Goal: Task Accomplishment & Management: Manage account settings

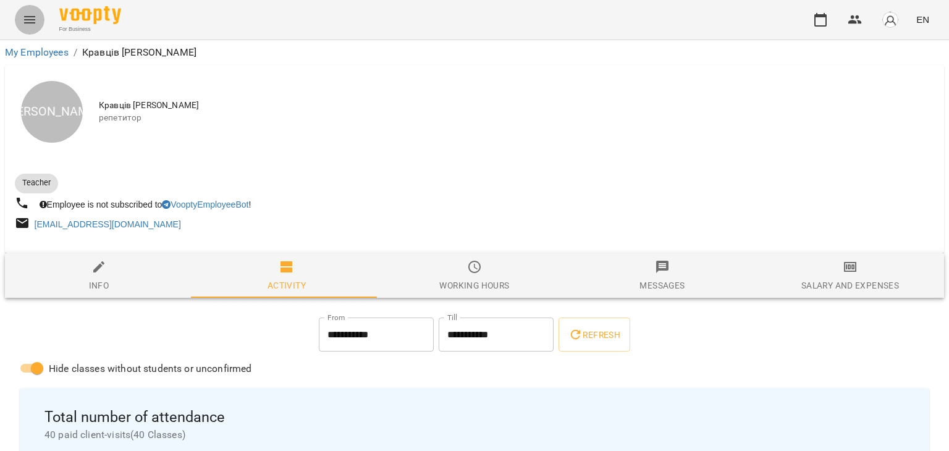
click at [34, 22] on icon "Menu" at bounding box center [29, 19] width 15 height 15
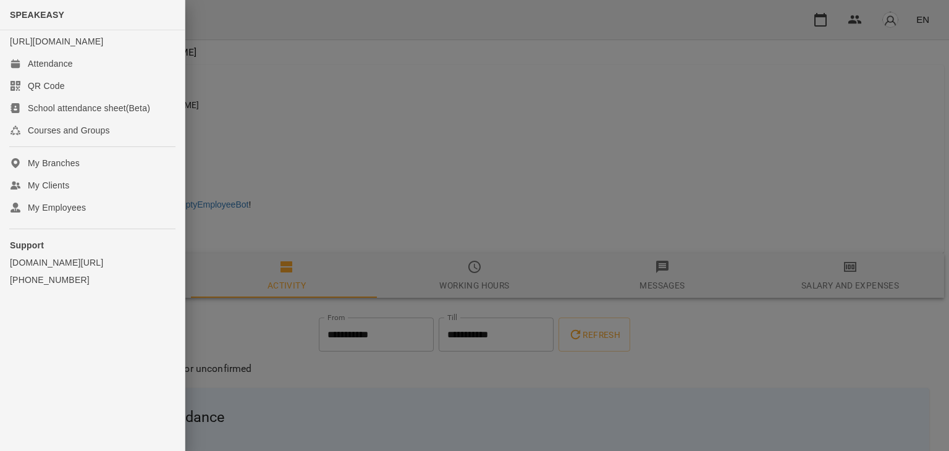
click at [303, 160] on div at bounding box center [474, 225] width 949 height 451
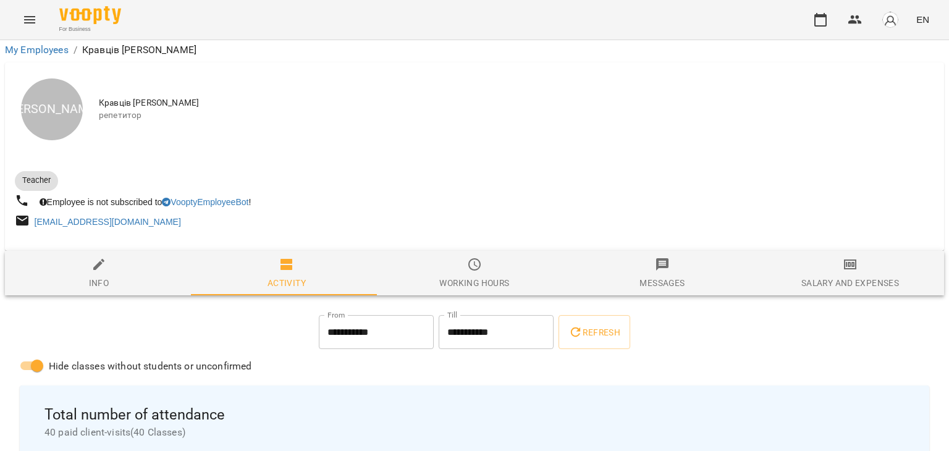
scroll to position [2692, 0]
click at [40, 26] on button "Menu" at bounding box center [30, 20] width 30 height 30
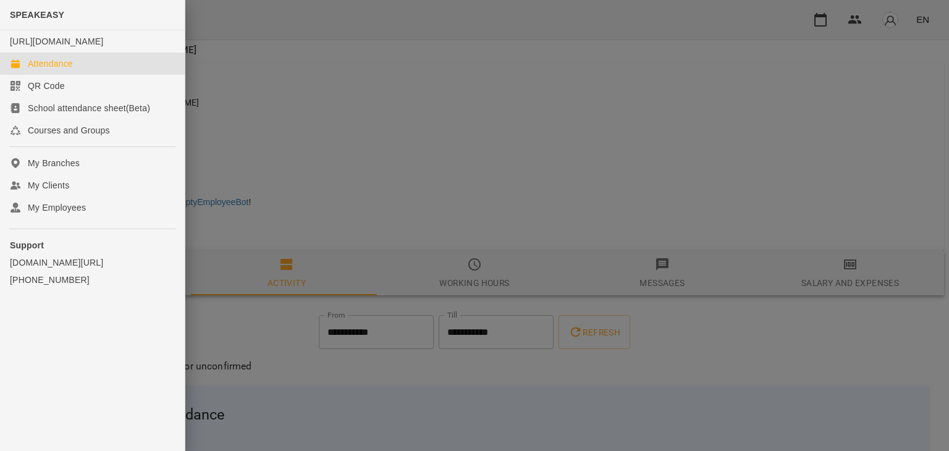
click at [72, 75] on link "Attendance" at bounding box center [92, 64] width 185 height 22
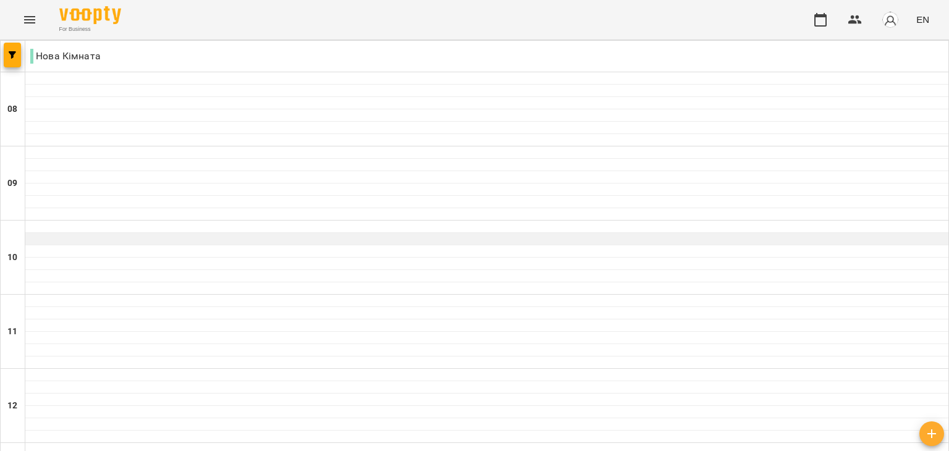
scroll to position [183, 0]
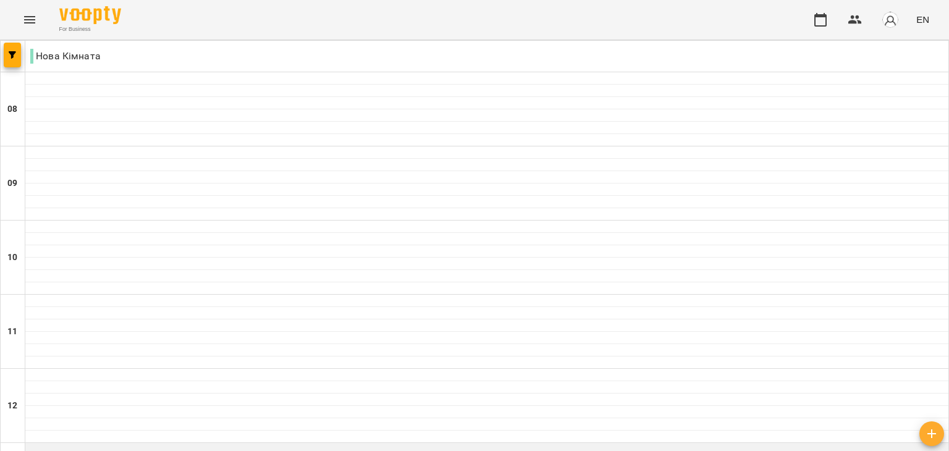
click at [175, 443] on div at bounding box center [486, 449] width 923 height 12
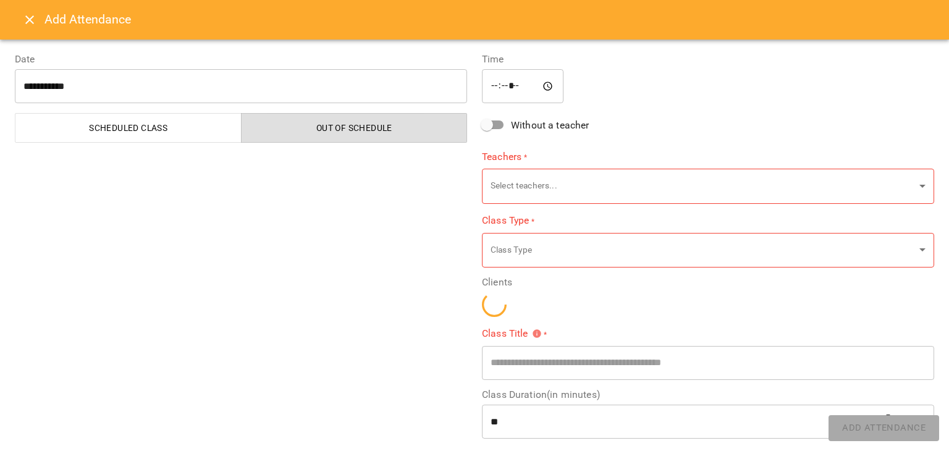
type input "**********"
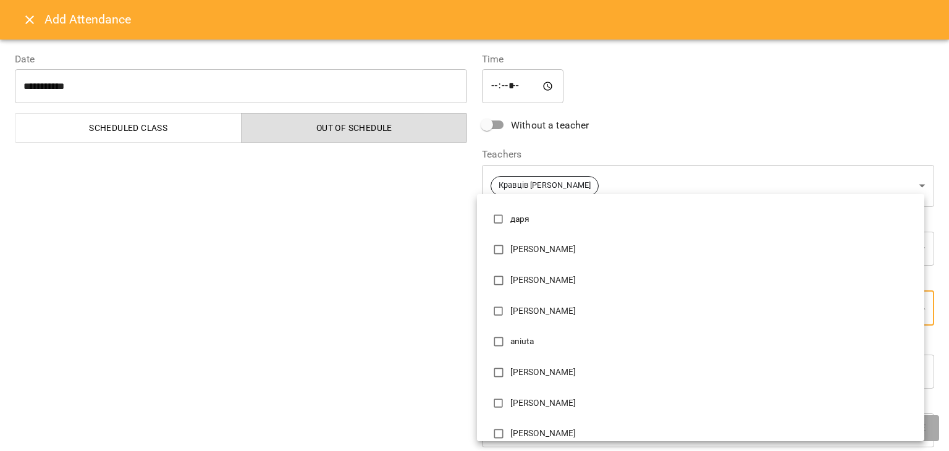
scroll to position [173, 0]
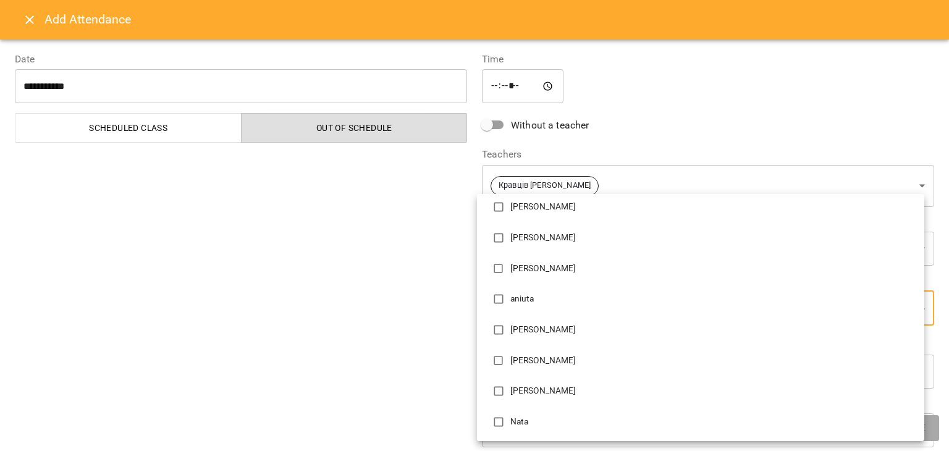
click at [517, 417] on p "Nata" at bounding box center [712, 422] width 404 height 12
type input "**********"
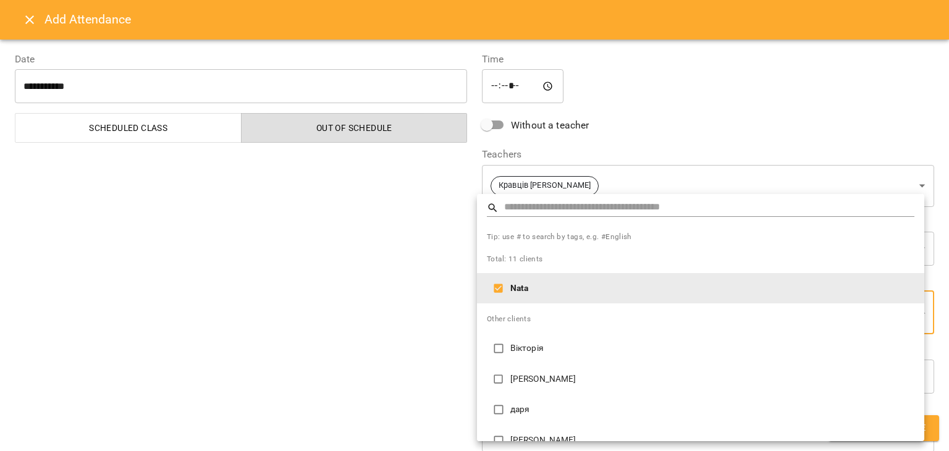
click at [371, 372] on div at bounding box center [474, 225] width 949 height 451
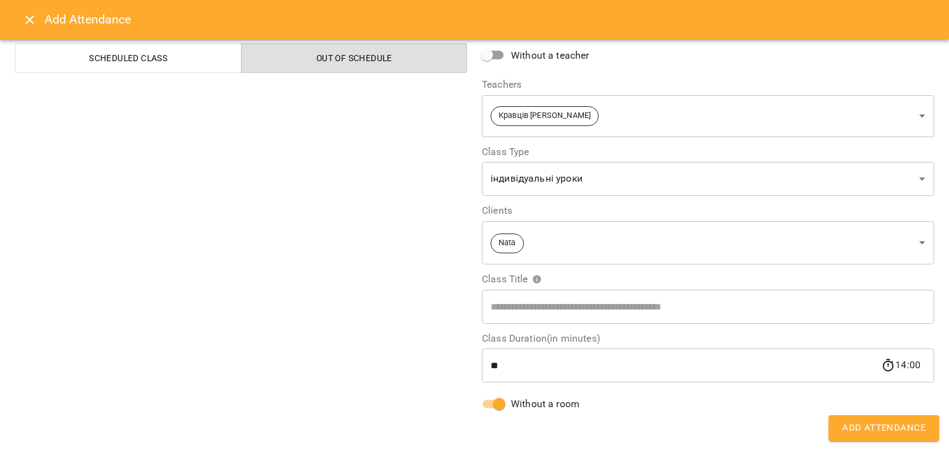
scroll to position [70, 0]
click at [842, 425] on button "Add Attendance" at bounding box center [884, 428] width 111 height 26
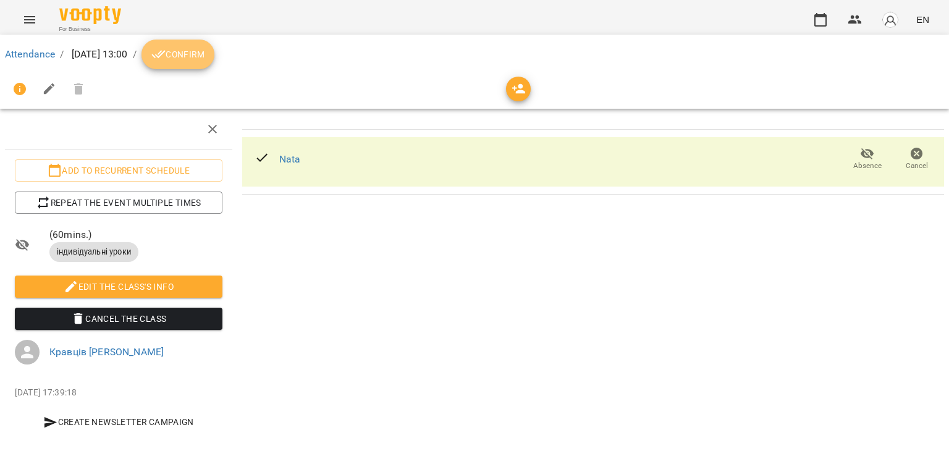
click at [166, 53] on icon "breadcrumb" at bounding box center [158, 55] width 14 height 8
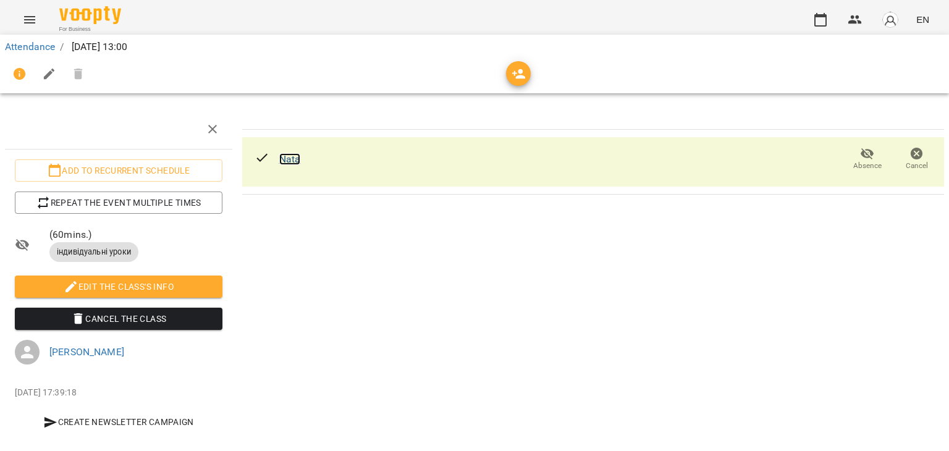
click at [293, 161] on link "Nata" at bounding box center [290, 159] width 22 height 12
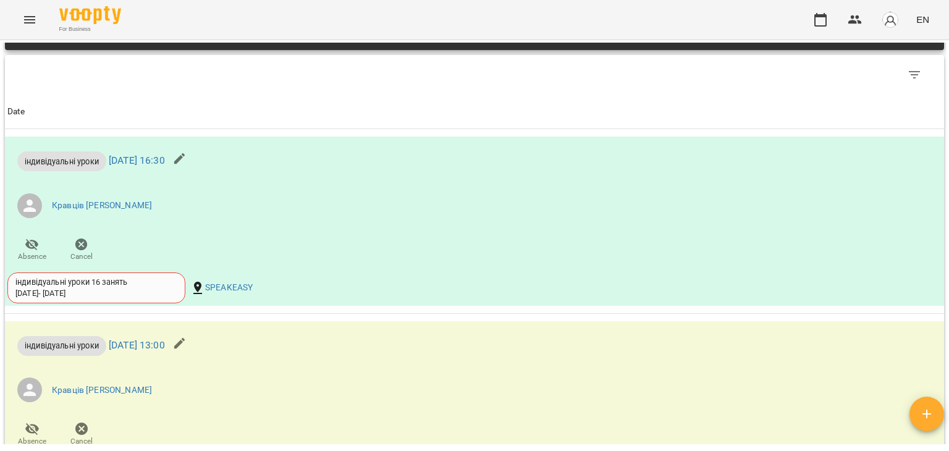
scroll to position [440, 0]
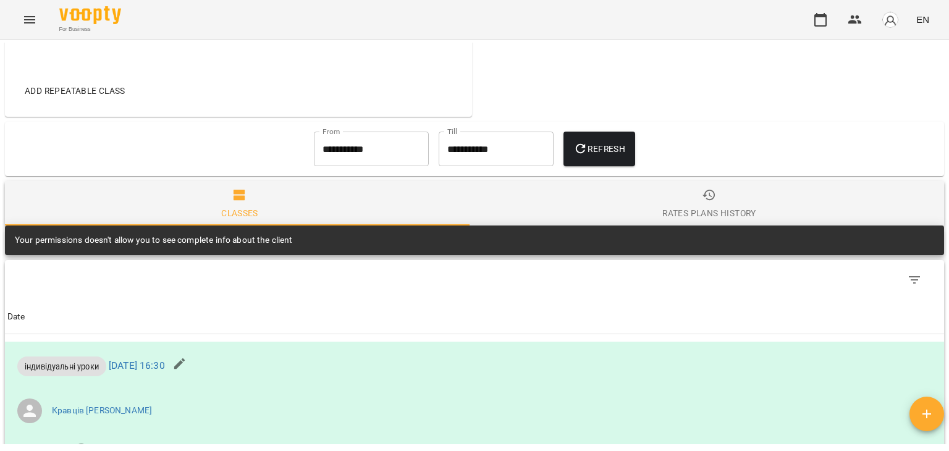
click at [267, 277] on div "Table Toolbar" at bounding box center [474, 280] width 939 height 40
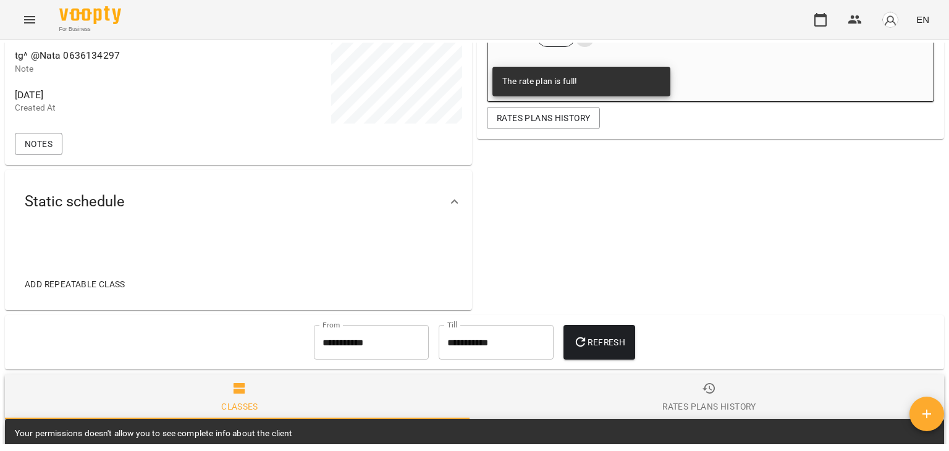
scroll to position [235, 0]
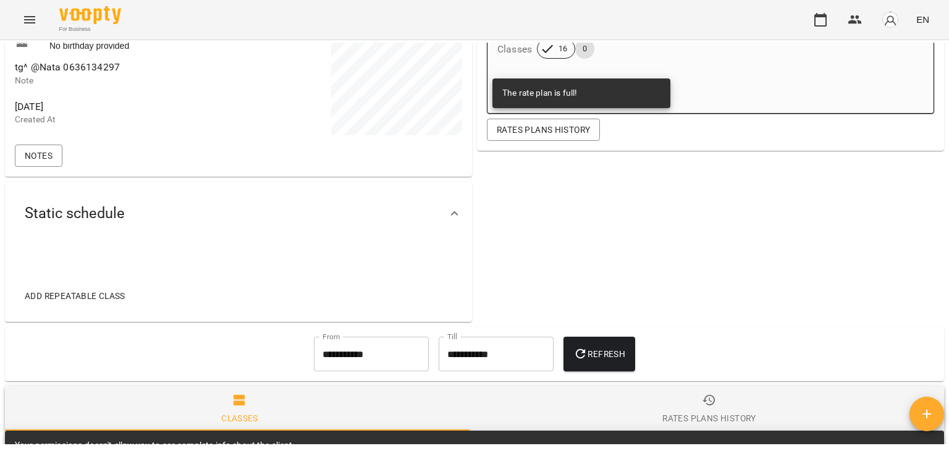
click at [556, 53] on span "16" at bounding box center [562, 48] width 23 height 11
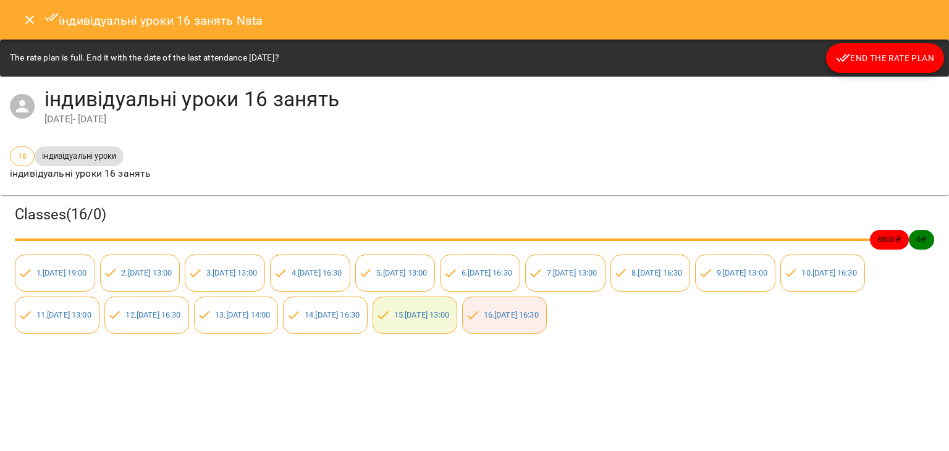
click at [459, 407] on div "індивідуальні уроки 16 занять Nata The rate plan is full. End it with the date …" at bounding box center [474, 225] width 949 height 451
click at [29, 15] on icon "Close" at bounding box center [29, 19] width 15 height 15
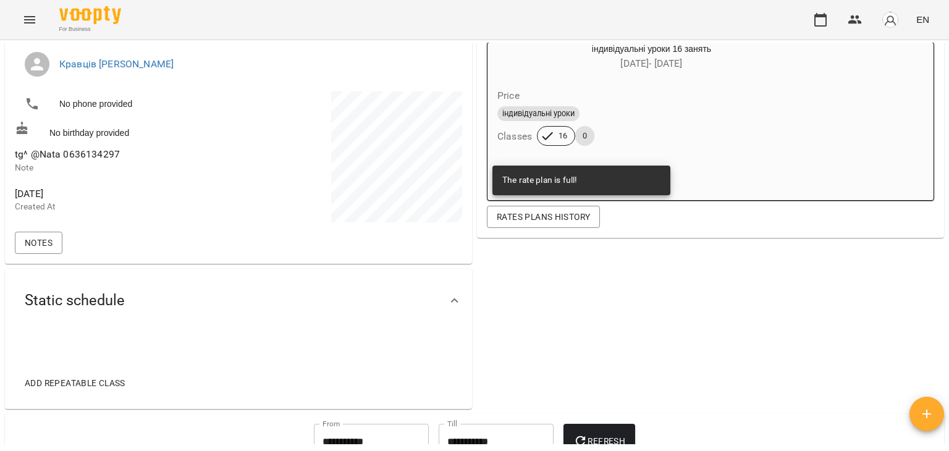
scroll to position [0, 0]
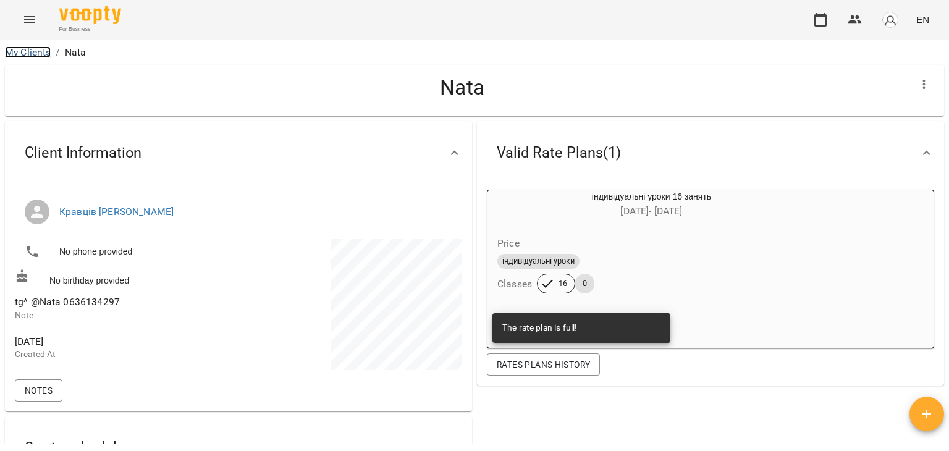
click at [33, 53] on link "My Clients" at bounding box center [28, 52] width 46 height 12
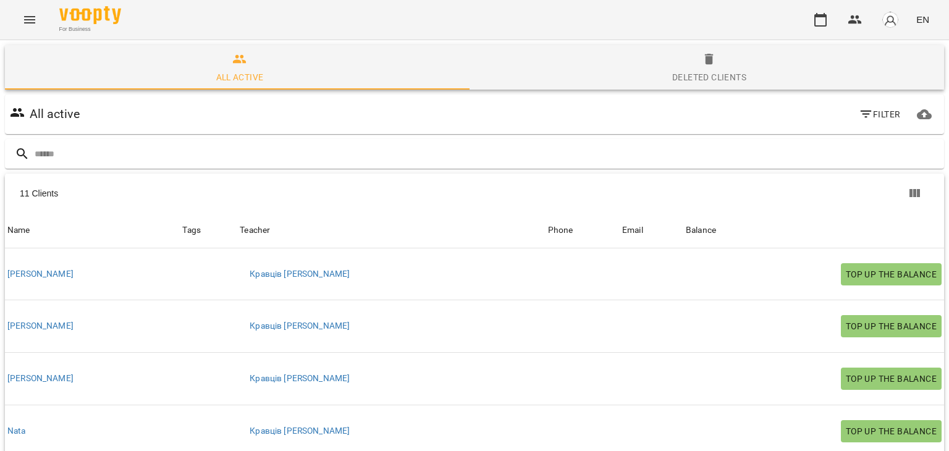
scroll to position [7, 0]
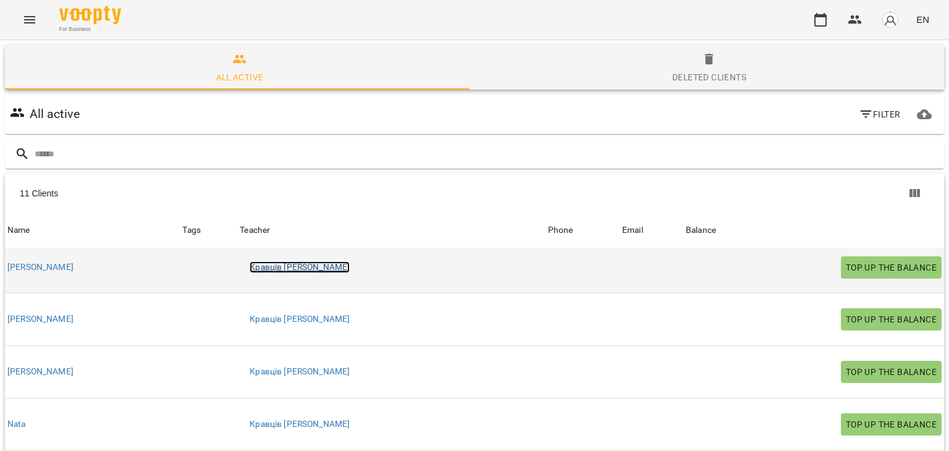
click at [250, 261] on link "[PERSON_NAME]" at bounding box center [300, 267] width 100 height 12
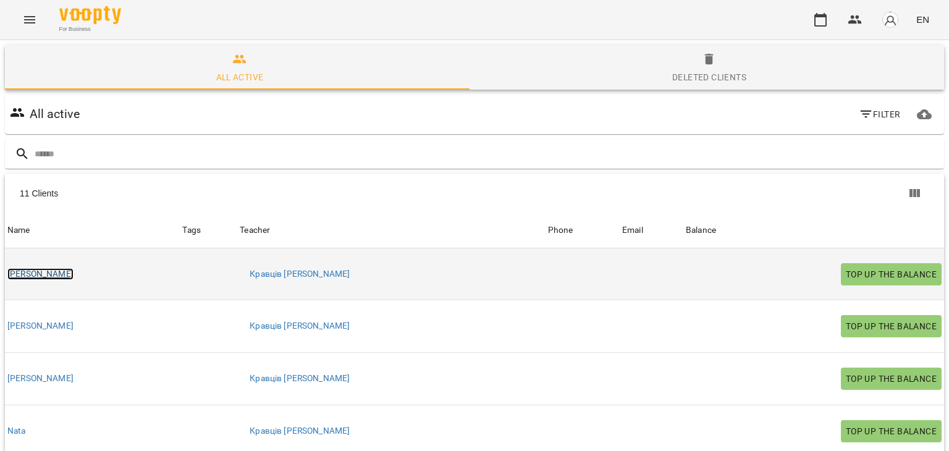
click at [42, 275] on link "[PERSON_NAME]" at bounding box center [40, 274] width 66 height 12
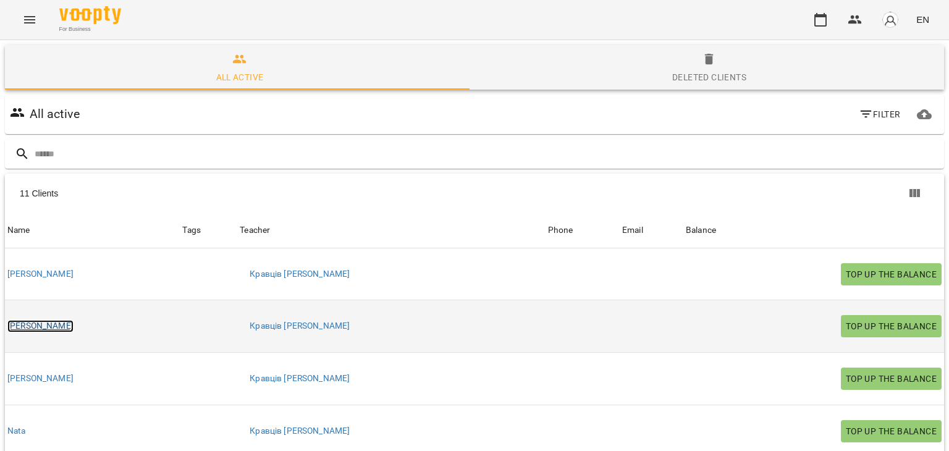
click at [20, 324] on link "[PERSON_NAME]" at bounding box center [40, 326] width 66 height 12
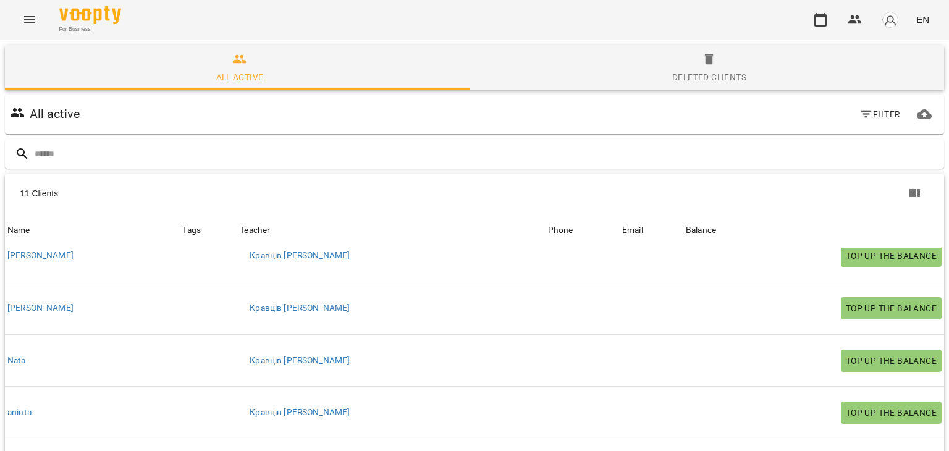
scroll to position [72, 0]
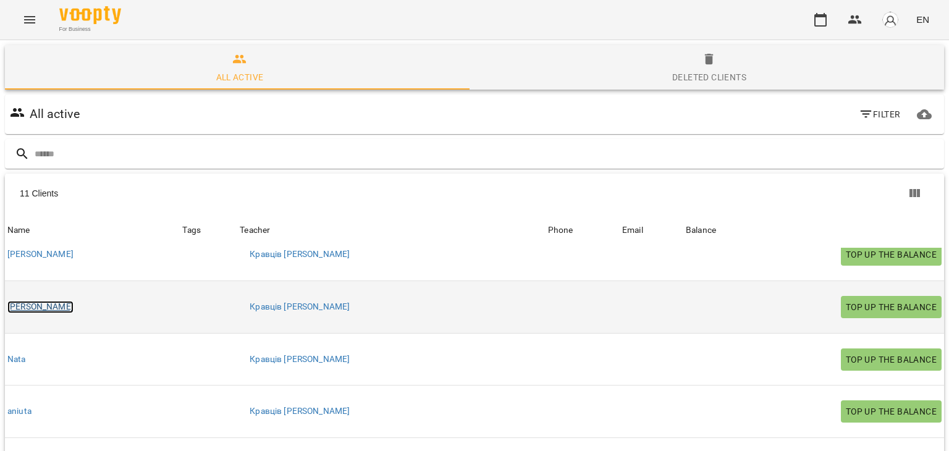
click at [44, 303] on link "[PERSON_NAME]" at bounding box center [40, 307] width 66 height 12
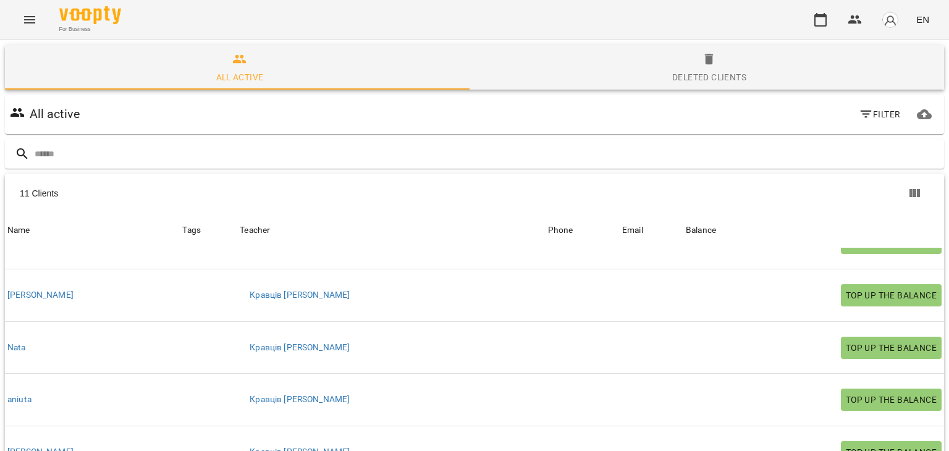
scroll to position [84, 0]
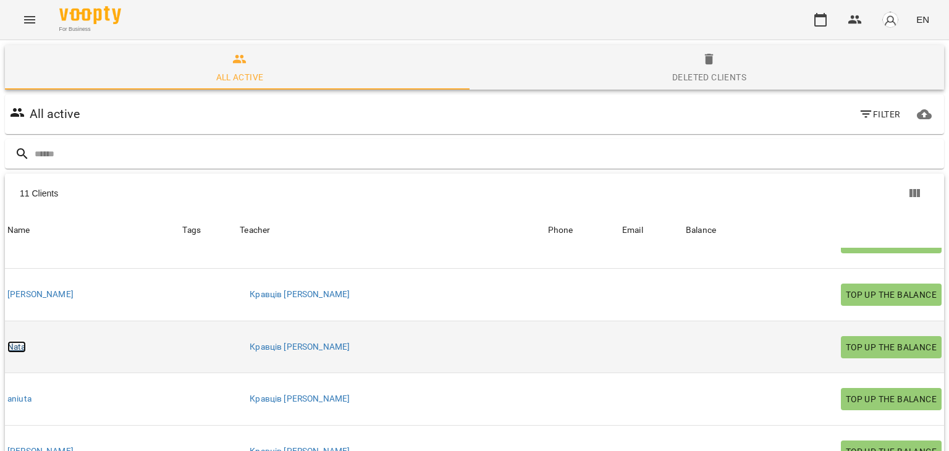
click at [22, 345] on link "Nata" at bounding box center [16, 347] width 19 height 12
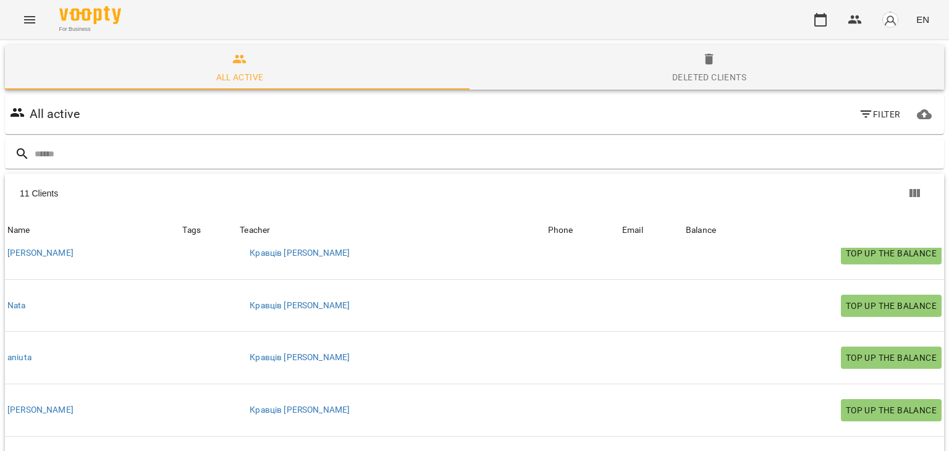
scroll to position [126, 0]
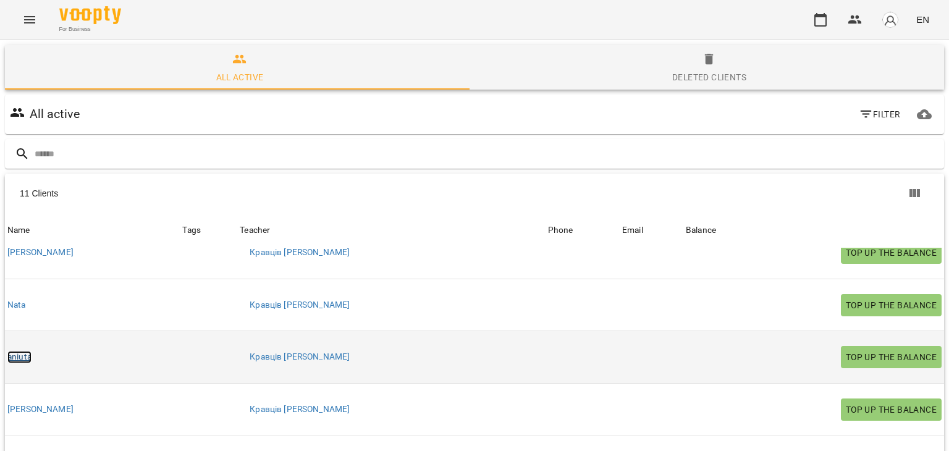
click at [24, 356] on link "aniuta" at bounding box center [19, 357] width 24 height 12
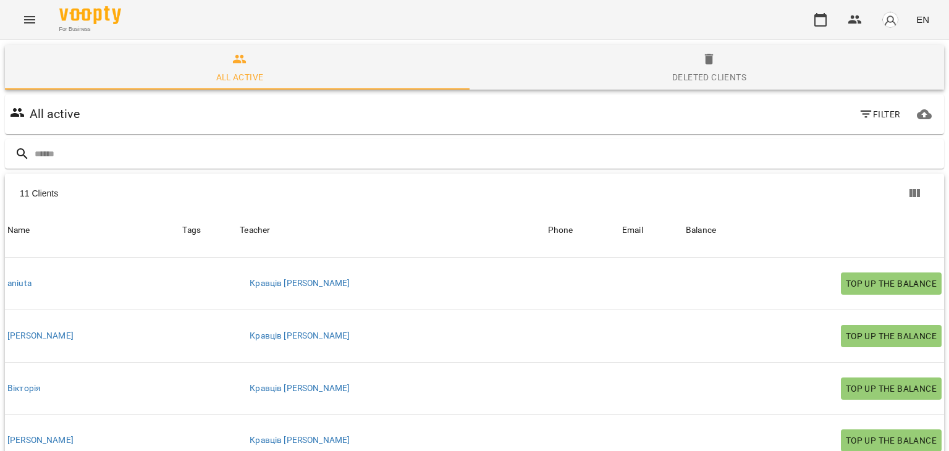
scroll to position [200, 0]
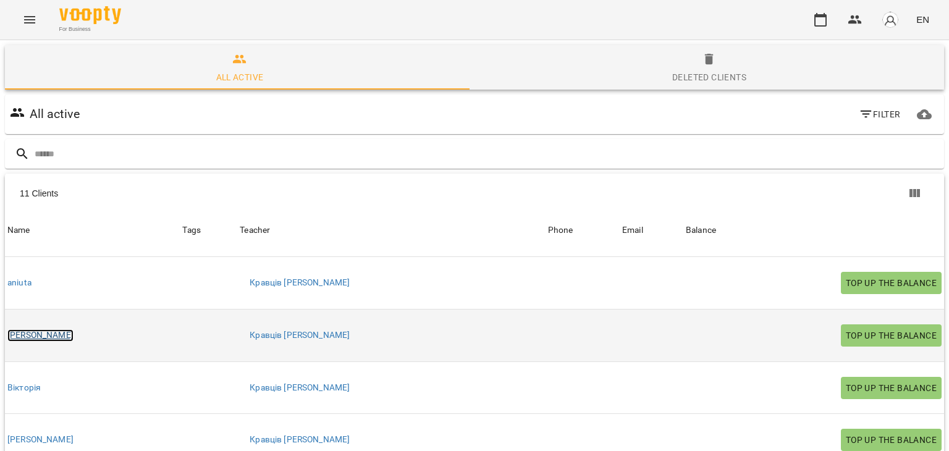
click at [35, 336] on link "[PERSON_NAME]" at bounding box center [40, 335] width 66 height 12
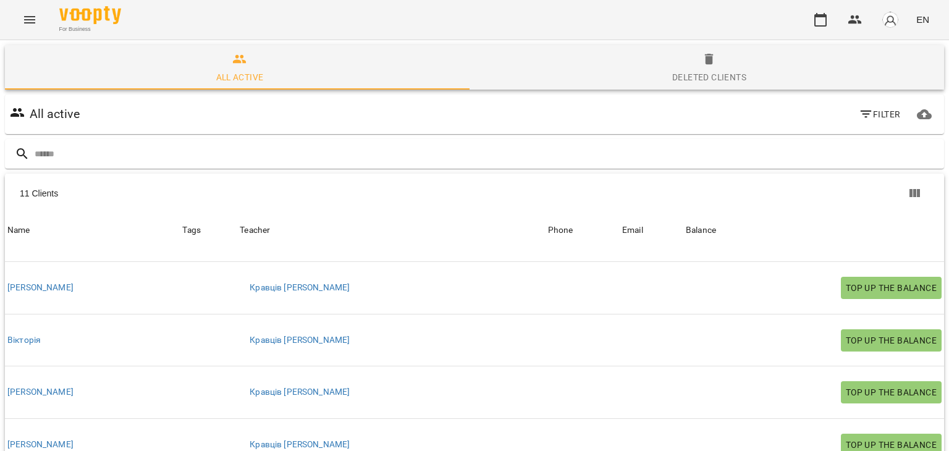
scroll to position [229, 0]
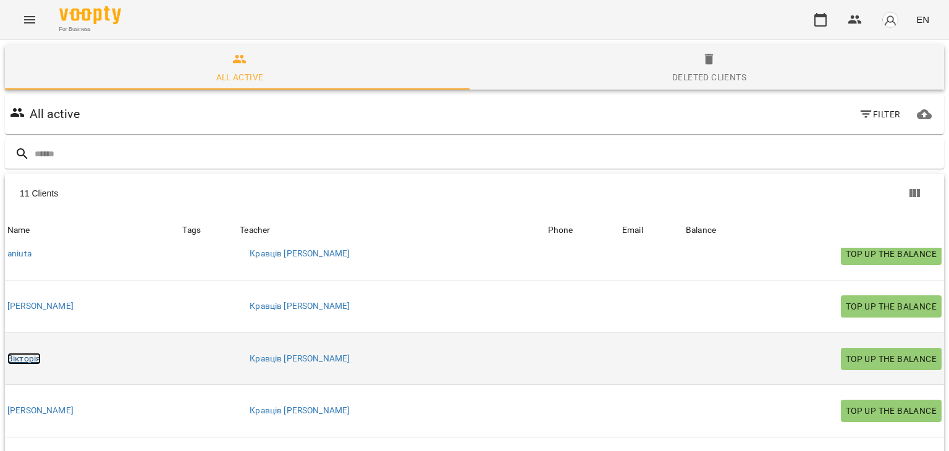
click at [25, 355] on link "Вікторія" at bounding box center [23, 359] width 33 height 12
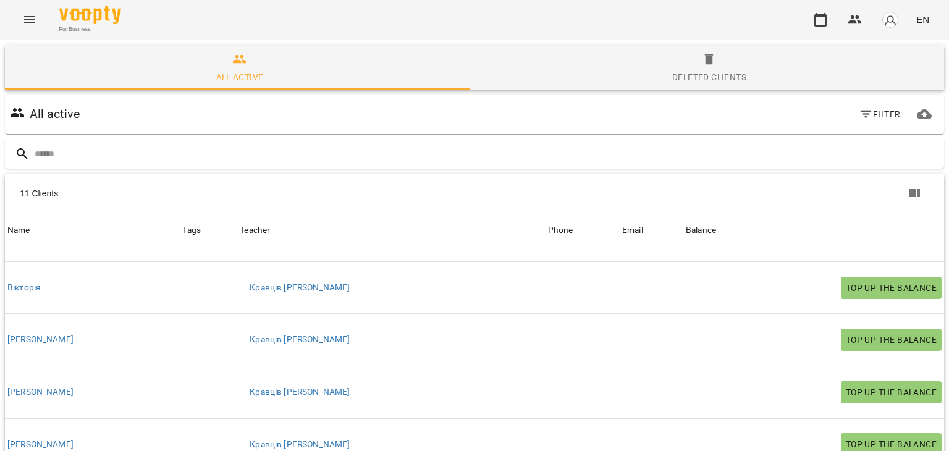
scroll to position [285, 0]
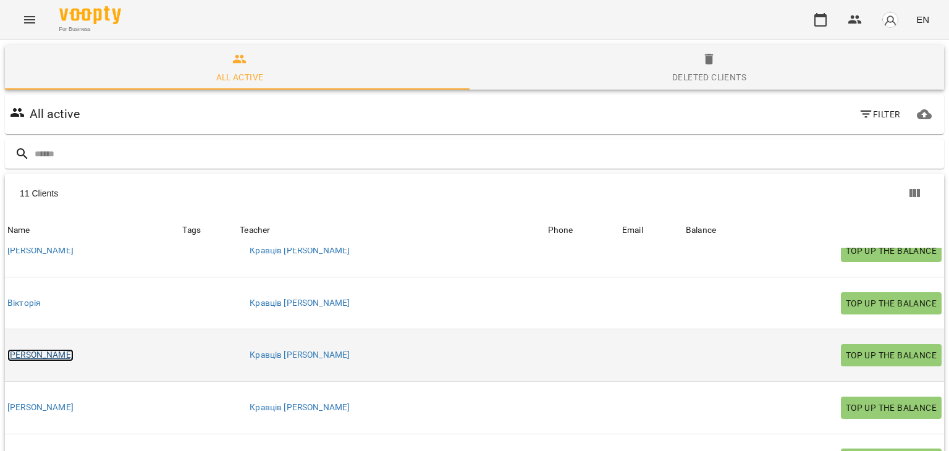
click at [24, 349] on link "Дарина" at bounding box center [40, 355] width 66 height 12
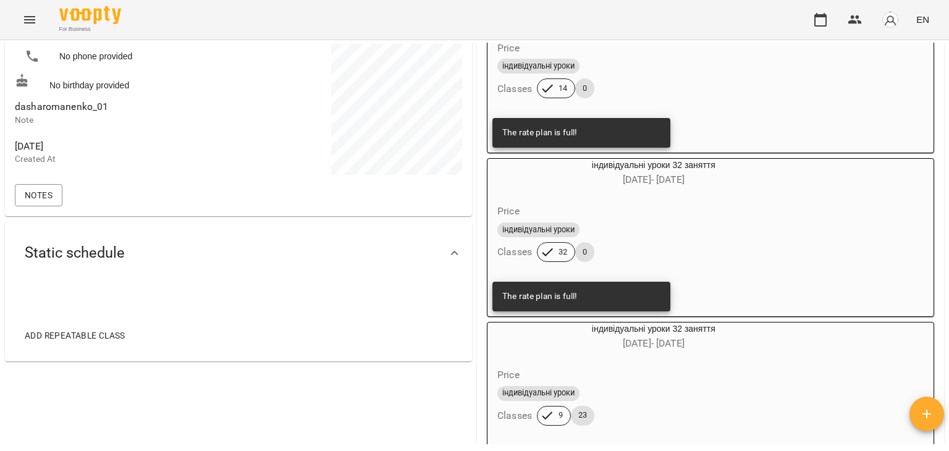
scroll to position [195, 0]
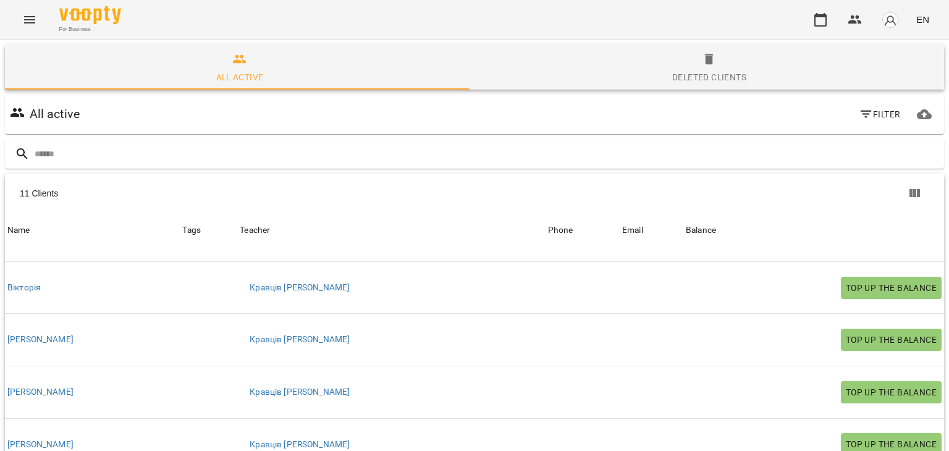
scroll to position [98, 0]
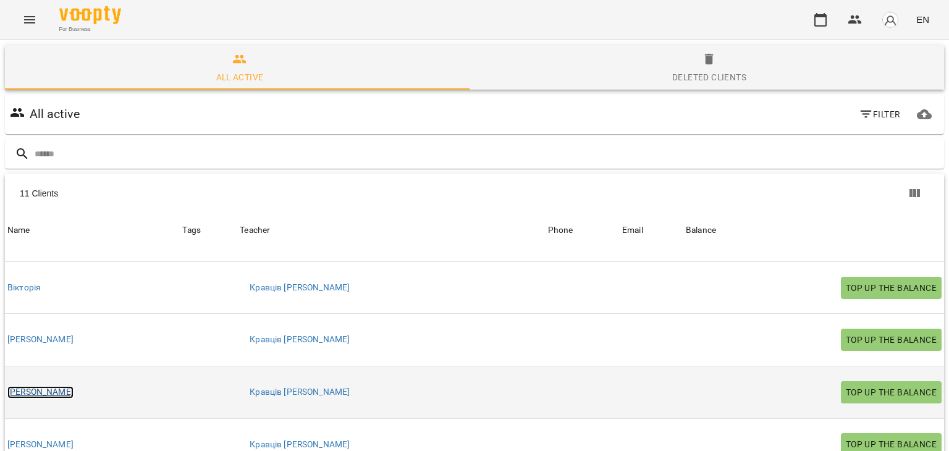
click at [33, 386] on link "Крістіна" at bounding box center [40, 392] width 66 height 12
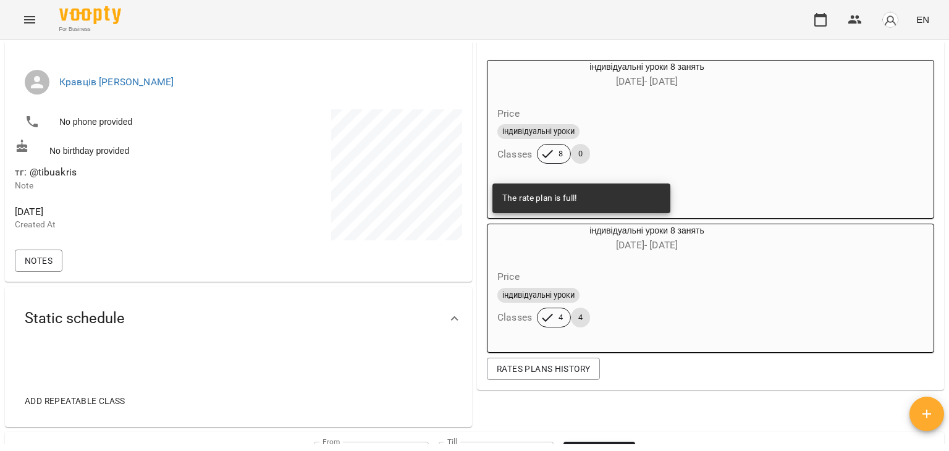
scroll to position [130, 0]
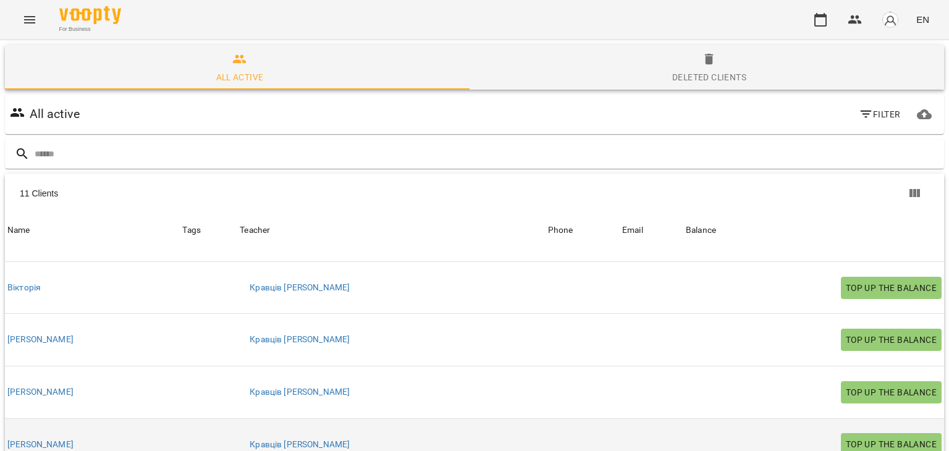
scroll to position [84, 0]
click at [27, 439] on link "Наташа" at bounding box center [40, 445] width 66 height 12
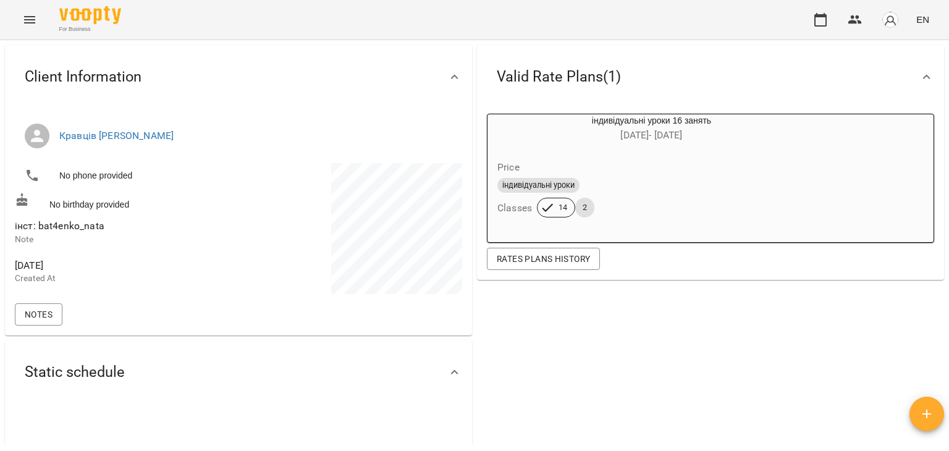
scroll to position [77, 0]
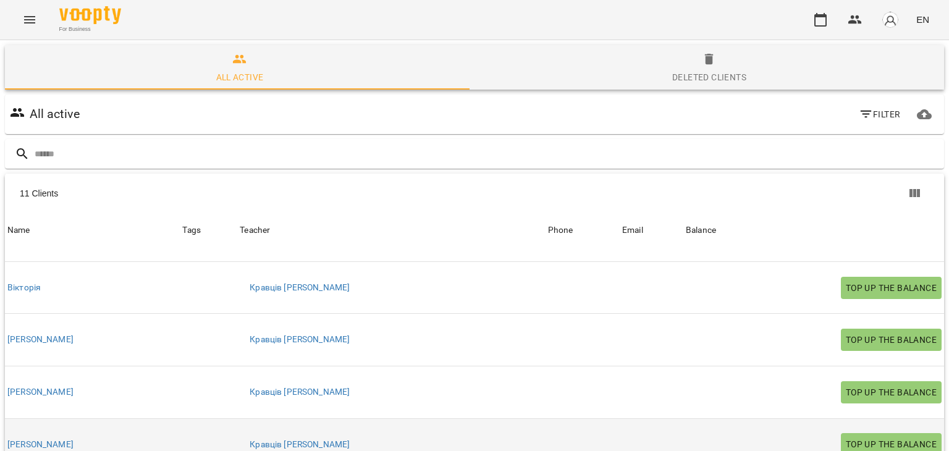
scroll to position [67, 0]
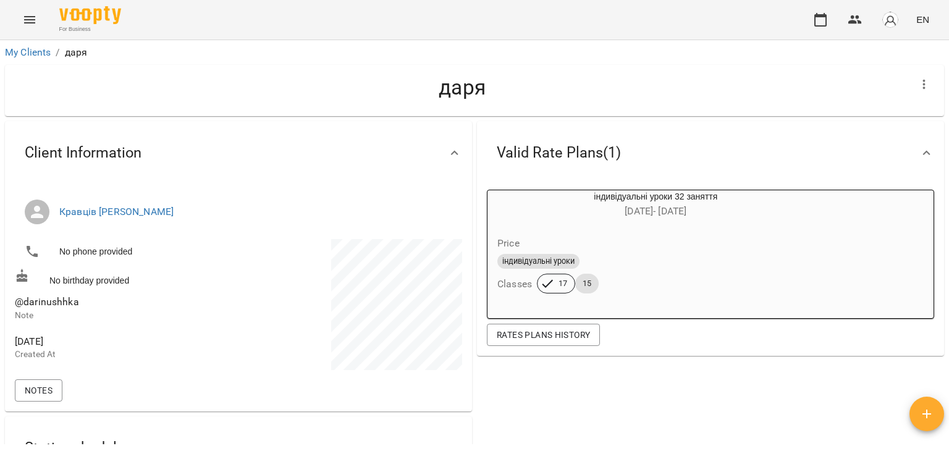
scroll to position [173, 0]
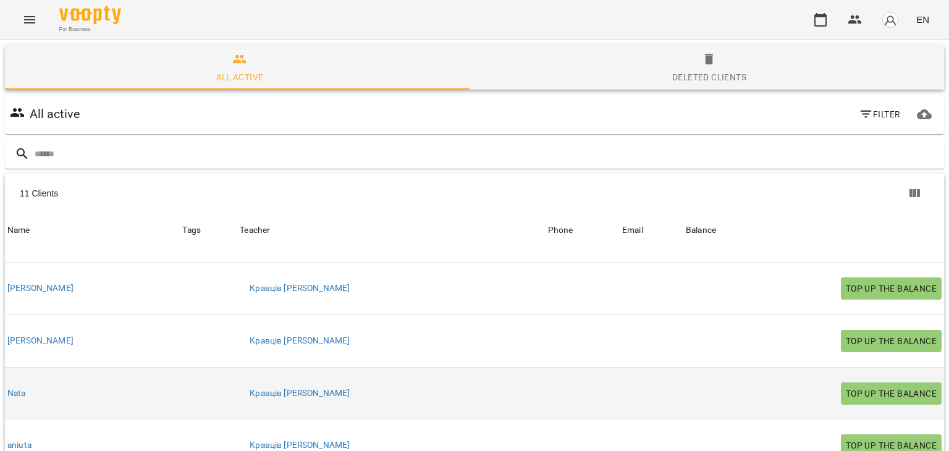
scroll to position [37, 0]
click at [22, 388] on link "Nata" at bounding box center [16, 394] width 19 height 12
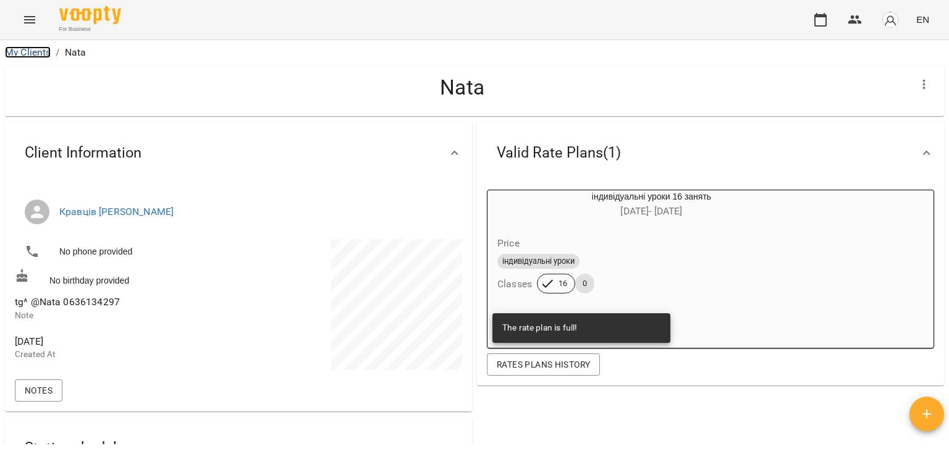
click at [35, 50] on link "My Clients" at bounding box center [28, 52] width 46 height 12
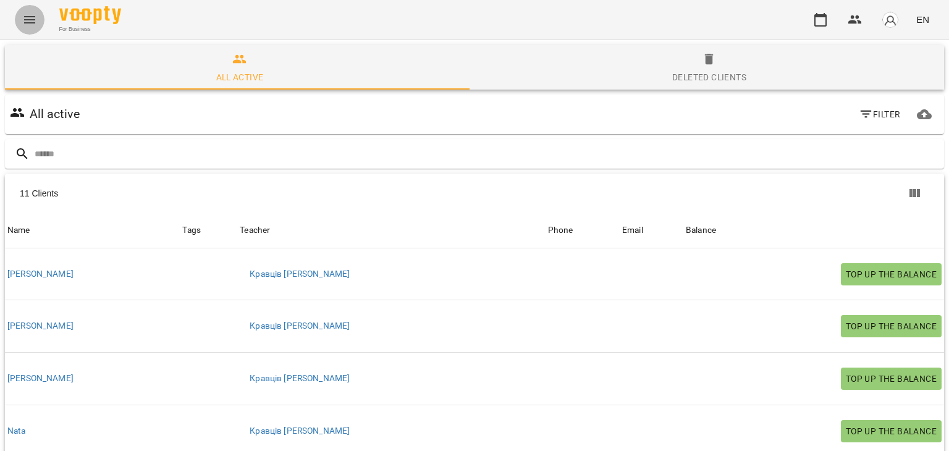
click at [32, 6] on button "Menu" at bounding box center [30, 20] width 30 height 30
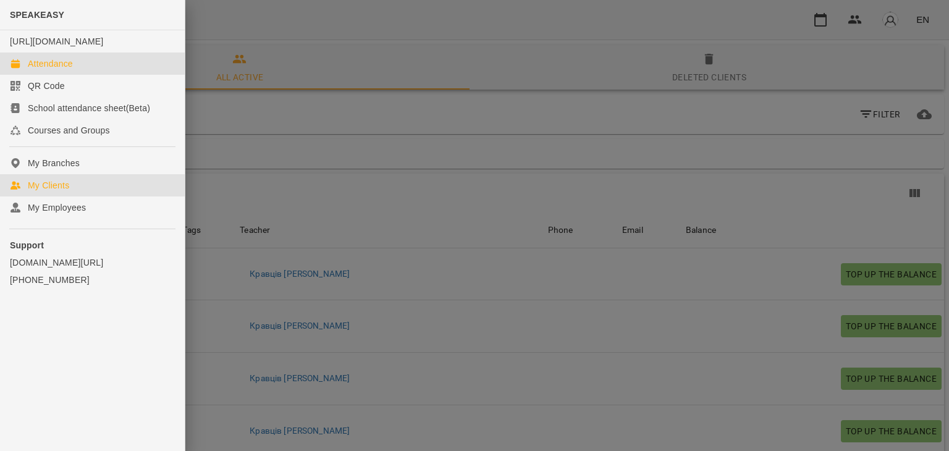
click at [41, 70] on div "Attendance" at bounding box center [50, 63] width 45 height 12
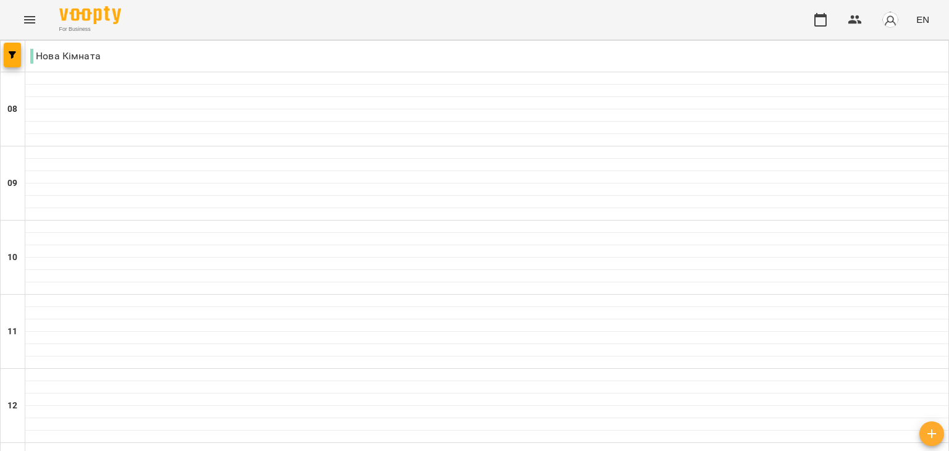
scroll to position [569, 0]
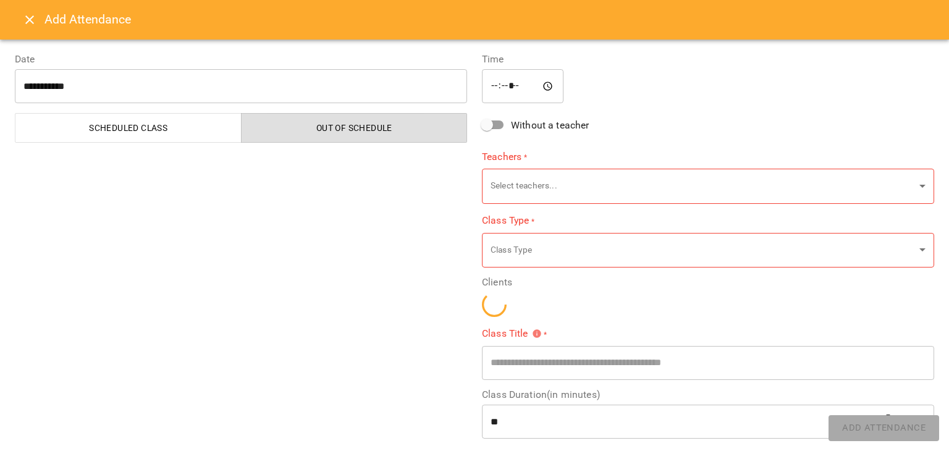
type input "**********"
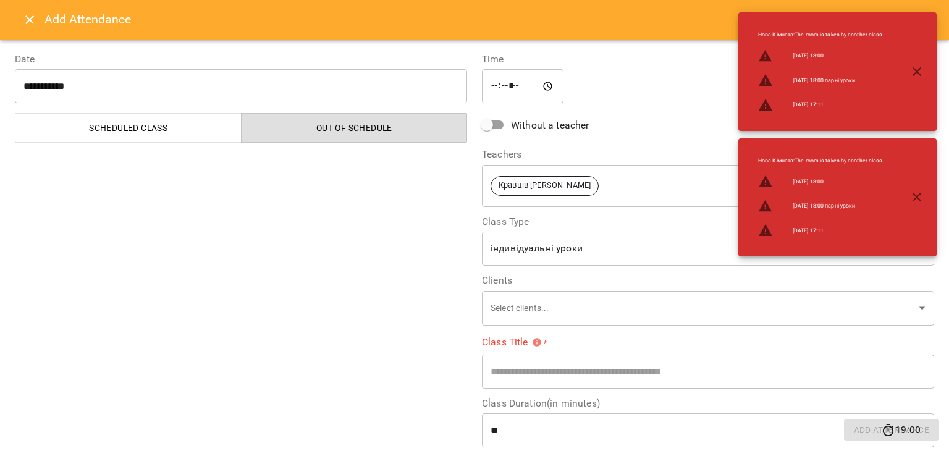
scroll to position [19, 0]
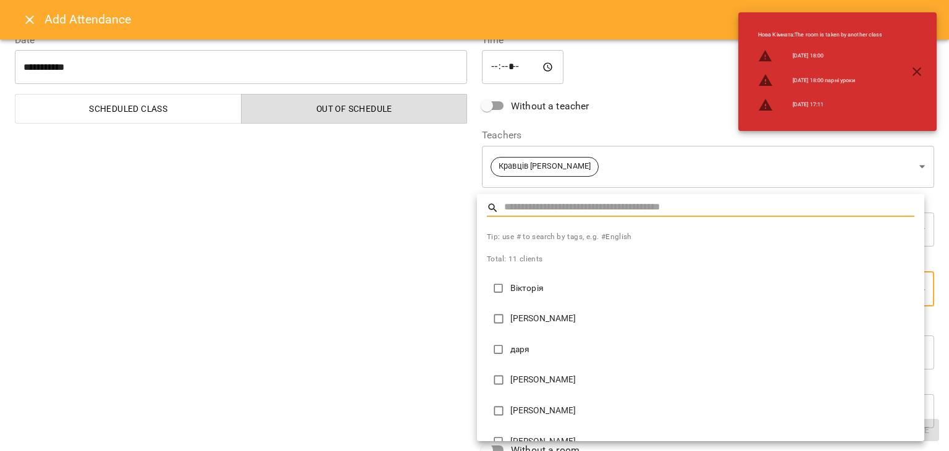
scroll to position [173, 0]
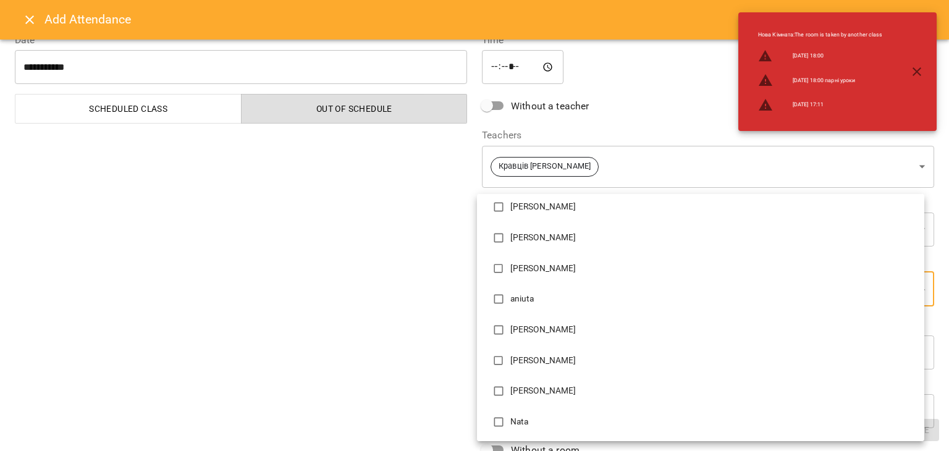
click at [521, 327] on p "[PERSON_NAME]" at bounding box center [712, 330] width 404 height 12
type input "**********"
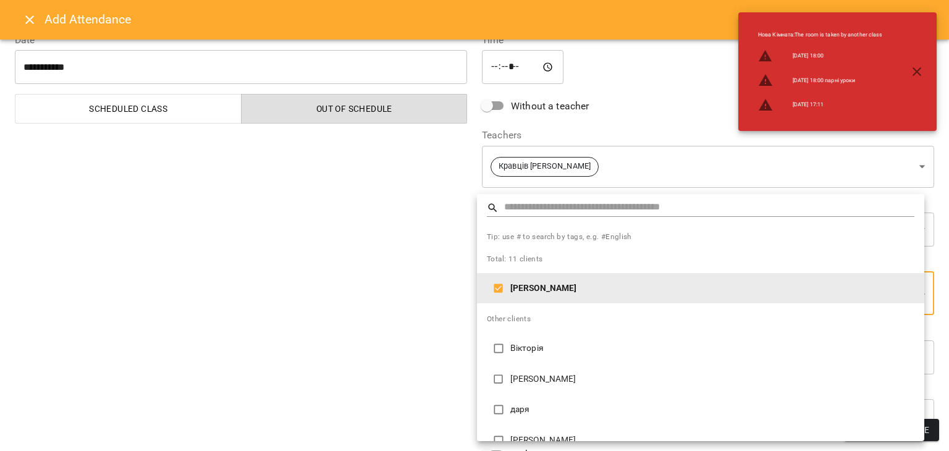
click at [401, 342] on div at bounding box center [474, 225] width 949 height 451
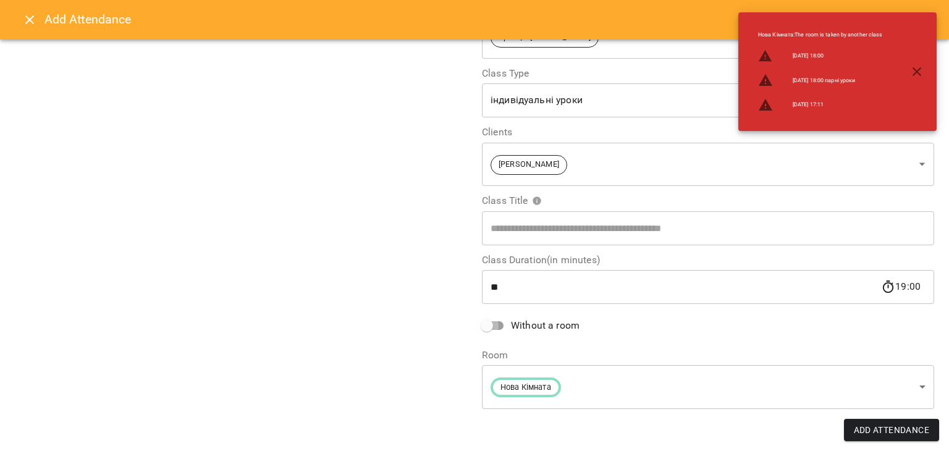
scroll to position [70, 0]
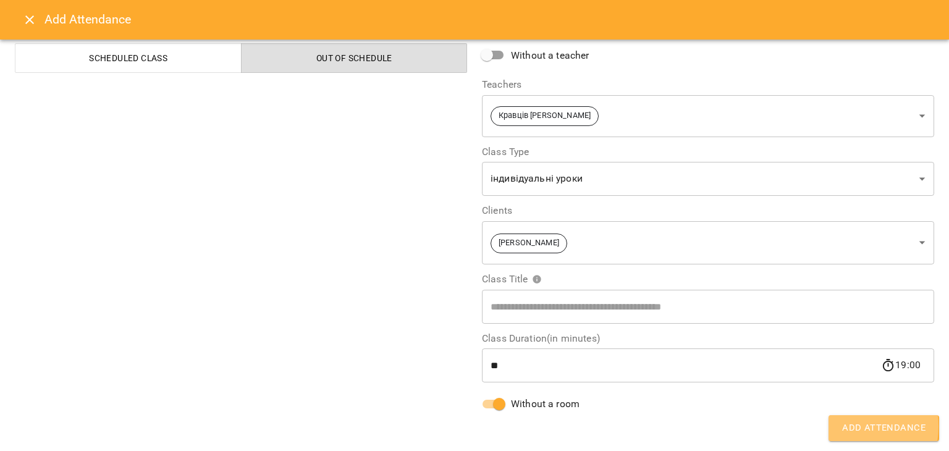
click at [840, 426] on button "Add Attendance" at bounding box center [884, 428] width 111 height 26
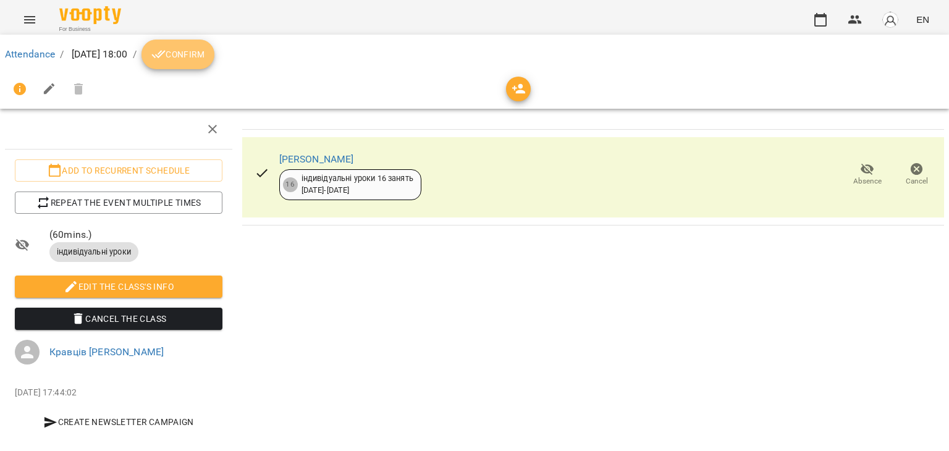
click at [205, 48] on span "Confirm" at bounding box center [177, 54] width 53 height 15
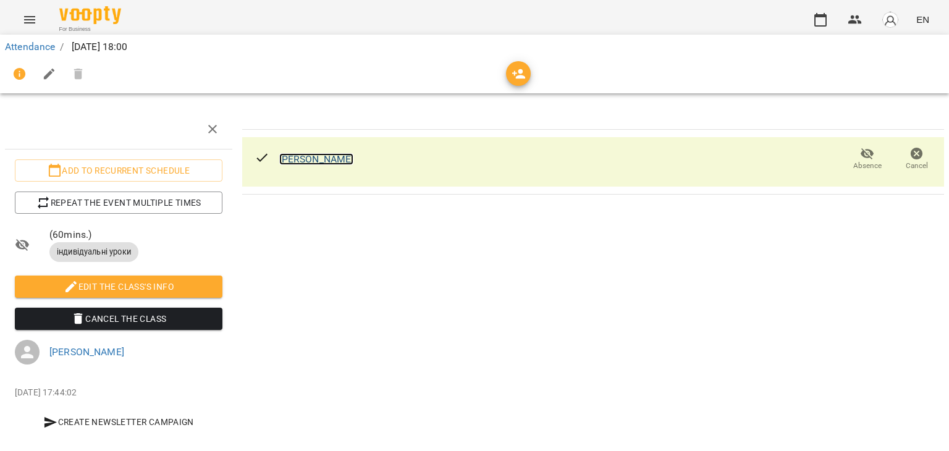
click at [314, 161] on link "[PERSON_NAME]" at bounding box center [316, 159] width 75 height 12
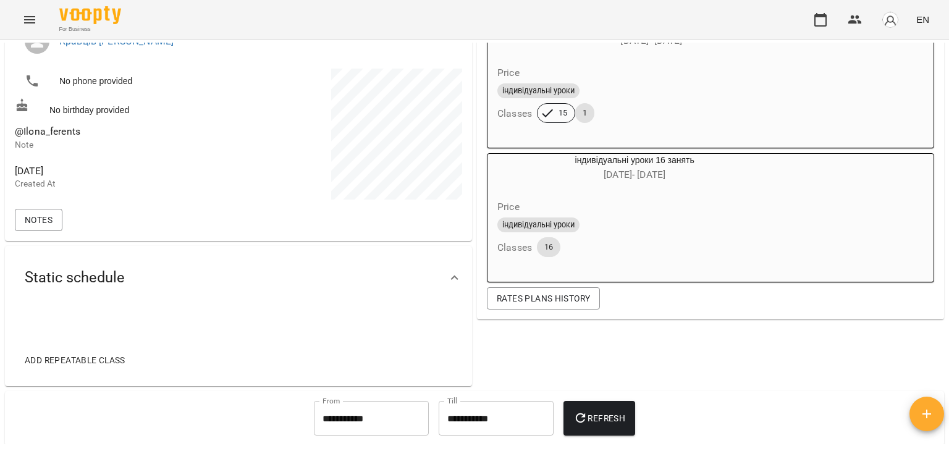
scroll to position [176, 0]
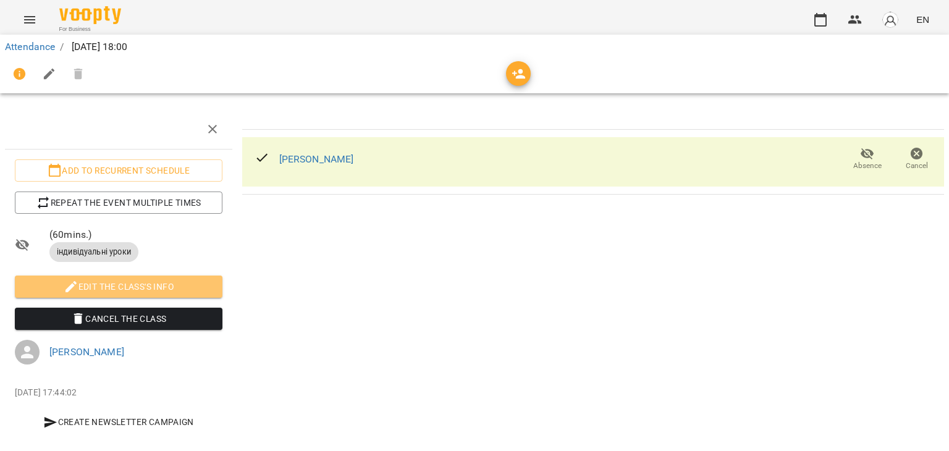
click at [193, 290] on span "Edit the class's Info" at bounding box center [119, 286] width 188 height 15
select select "**********"
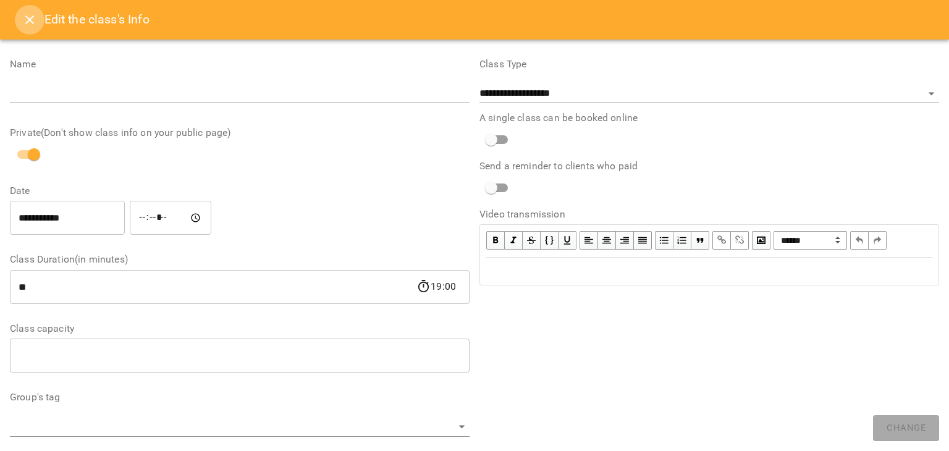
click at [28, 13] on icon "Close" at bounding box center [29, 19] width 15 height 15
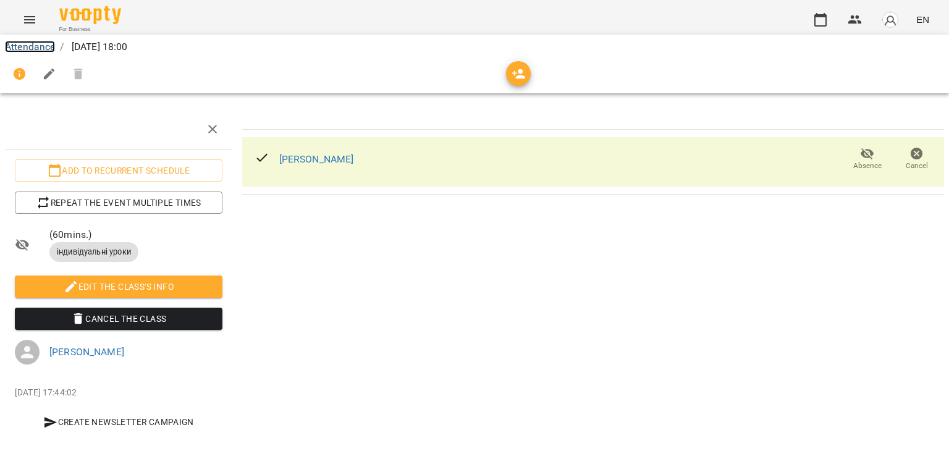
click at [35, 45] on link "Attendance" at bounding box center [30, 47] width 50 height 12
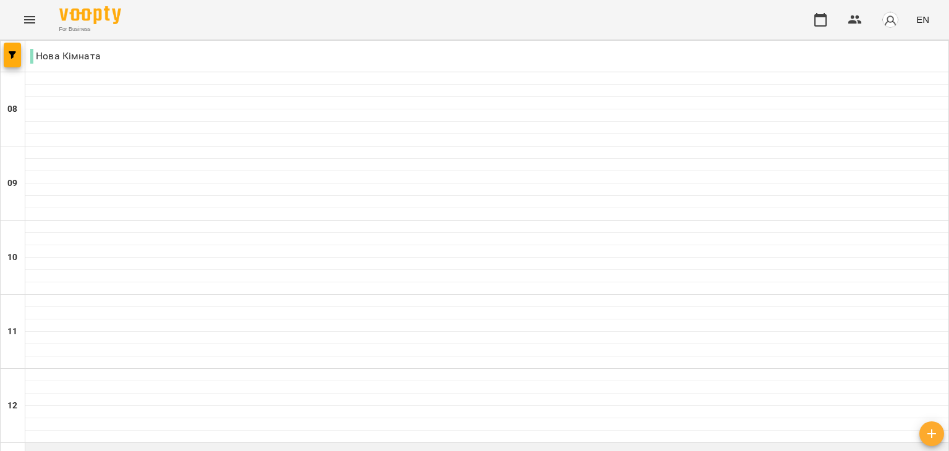
click at [235, 443] on div at bounding box center [486, 449] width 923 height 12
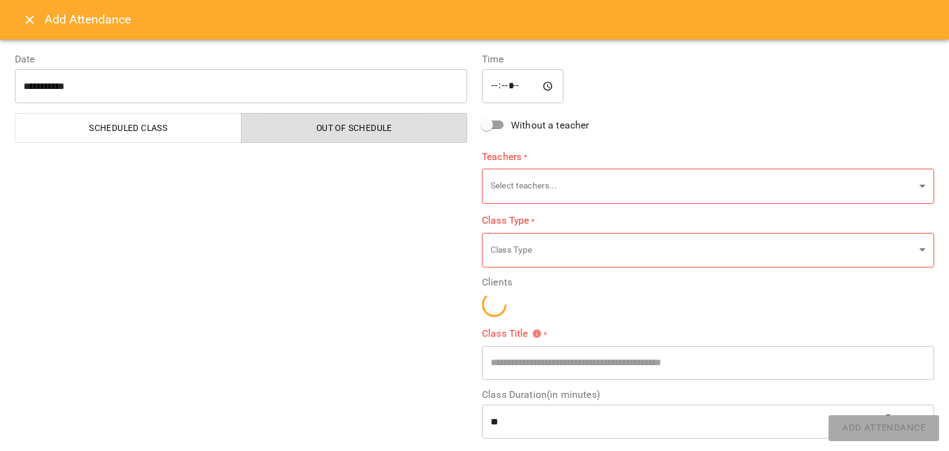
type input "**********"
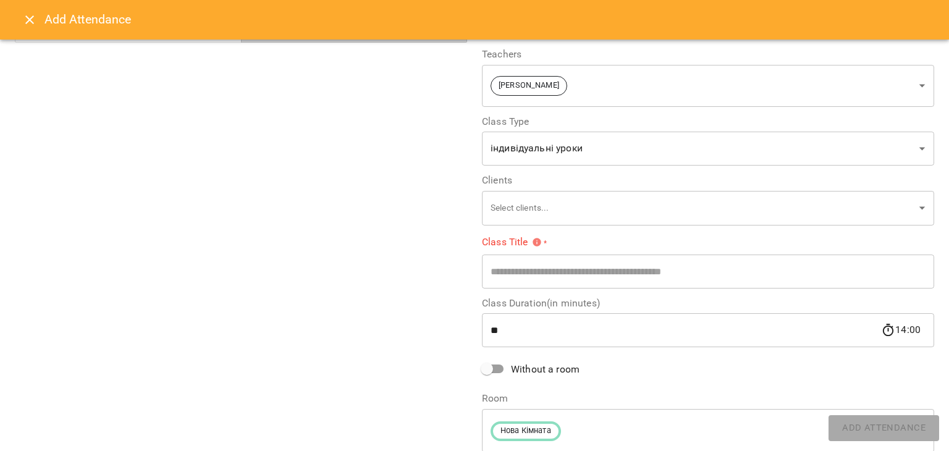
scroll to position [117, 0]
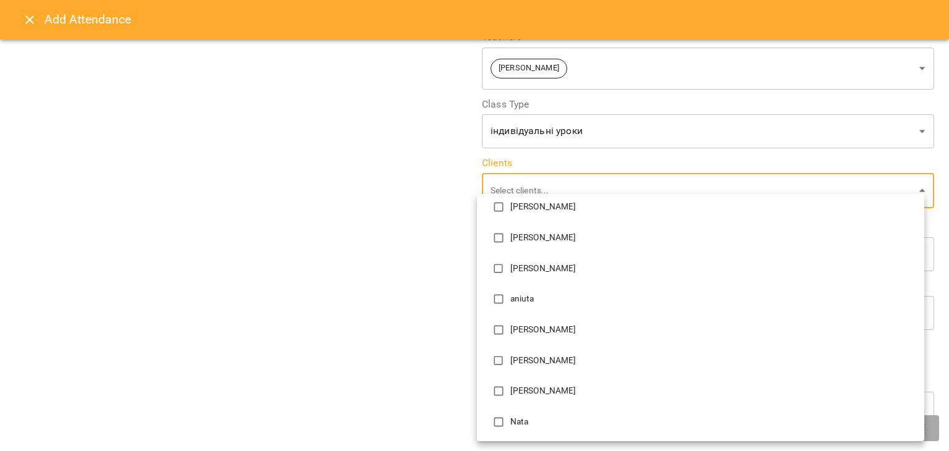
scroll to position [0, 0]
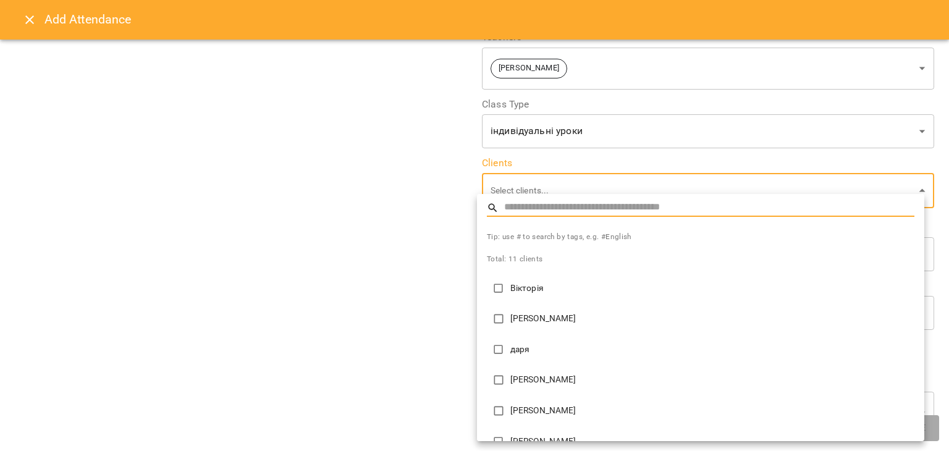
click at [516, 346] on p "даря" at bounding box center [712, 350] width 404 height 12
type input "**********"
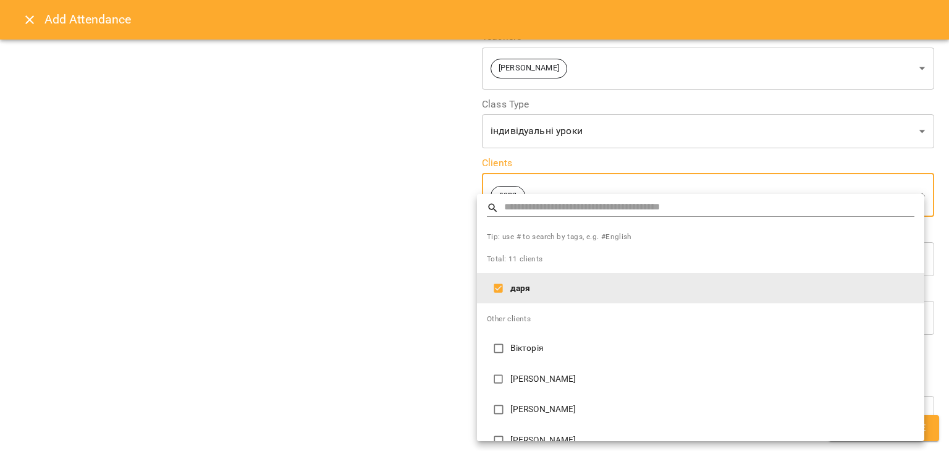
click at [389, 357] on div at bounding box center [474, 225] width 949 height 451
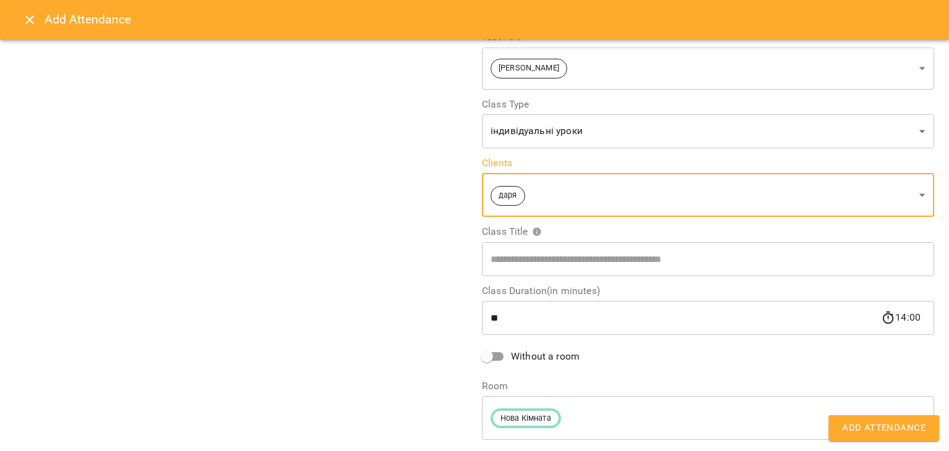
scroll to position [70, 0]
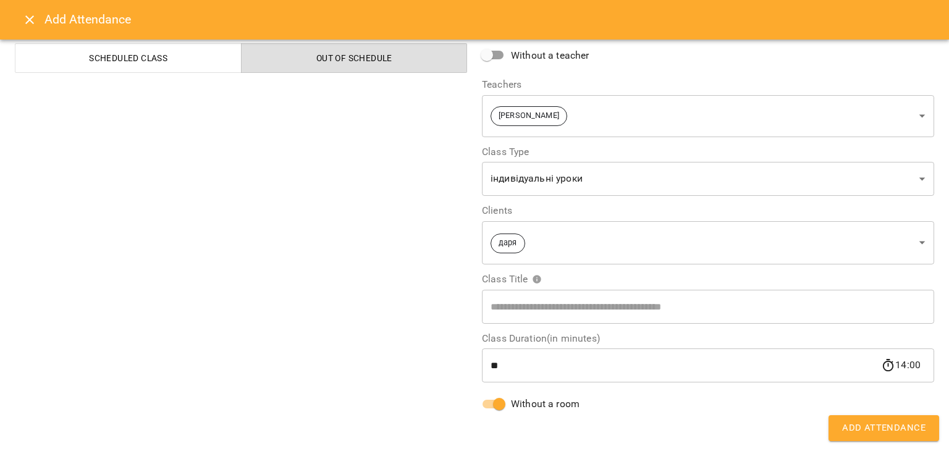
click at [852, 431] on span "Add Attendance" at bounding box center [883, 428] width 83 height 16
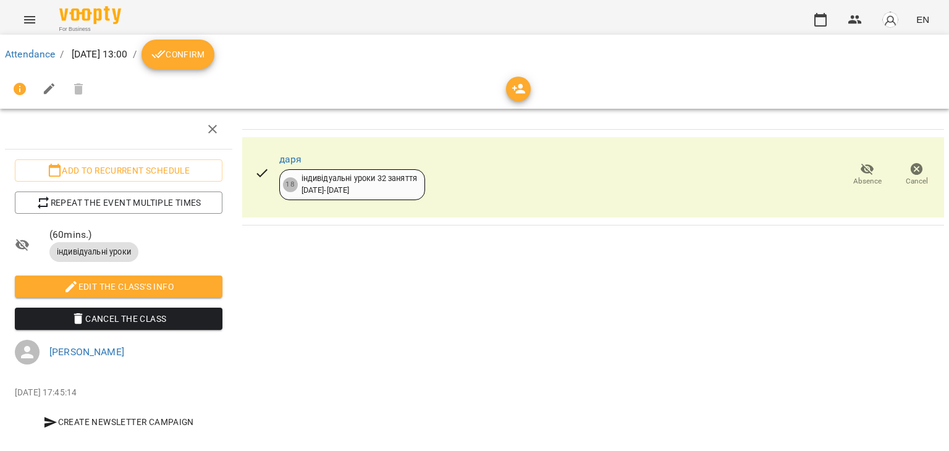
click at [166, 48] on icon "breadcrumb" at bounding box center [158, 54] width 15 height 15
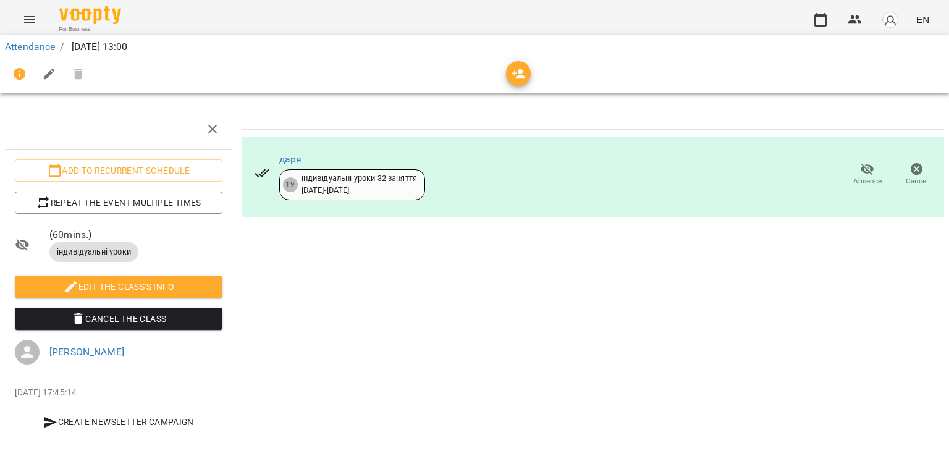
click at [48, 53] on li "Attendance" at bounding box center [30, 47] width 50 height 15
click at [46, 49] on link "Attendance" at bounding box center [30, 47] width 50 height 12
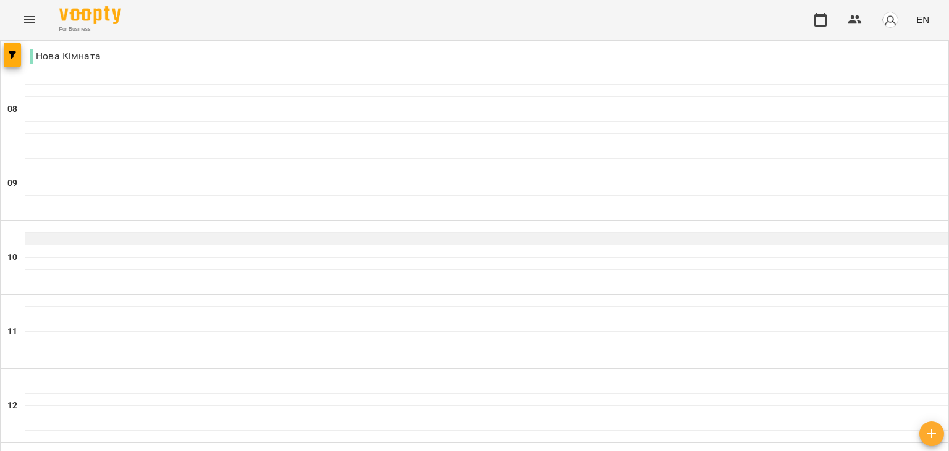
scroll to position [190, 0]
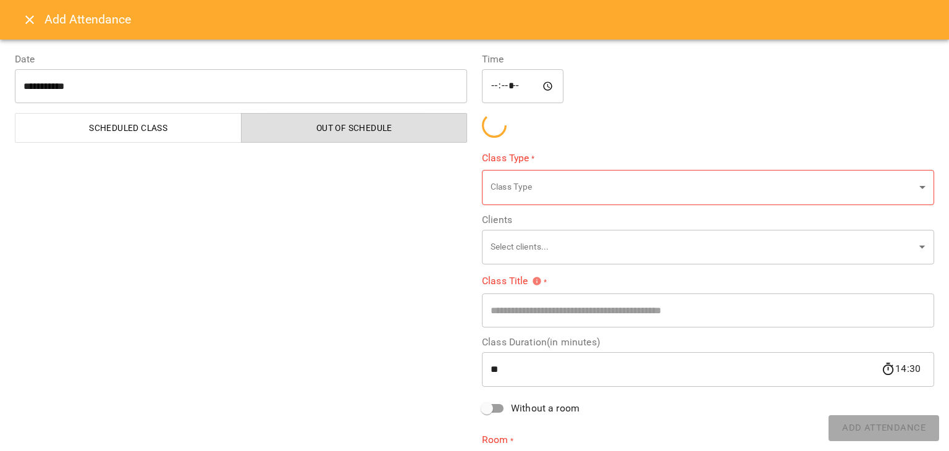
type input "**********"
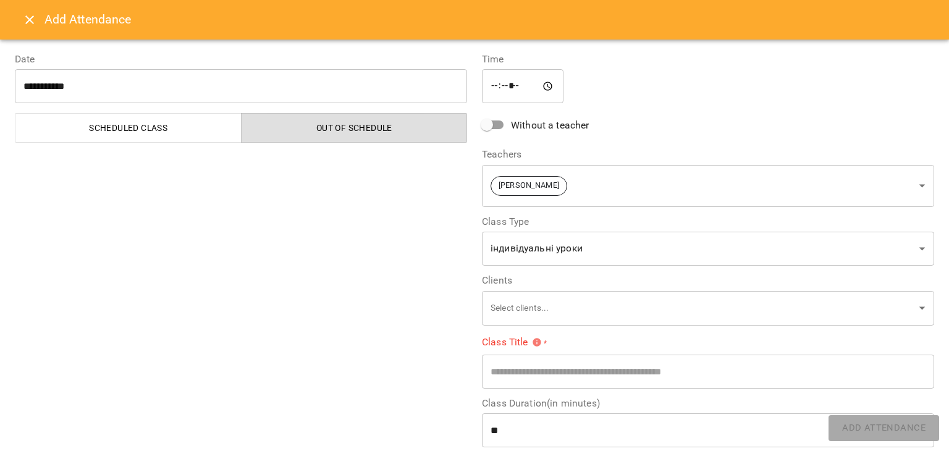
scroll to position [143, 0]
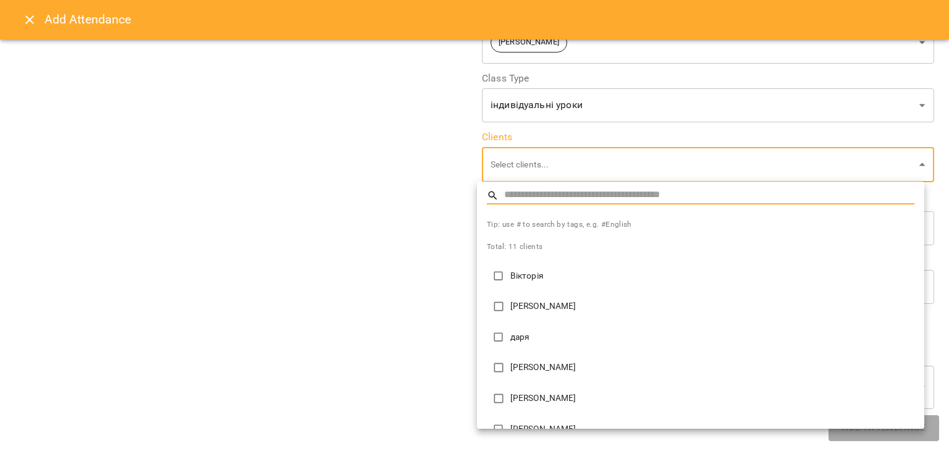
click at [527, 279] on p "Вікторія" at bounding box center [712, 276] width 404 height 12
type input "**********"
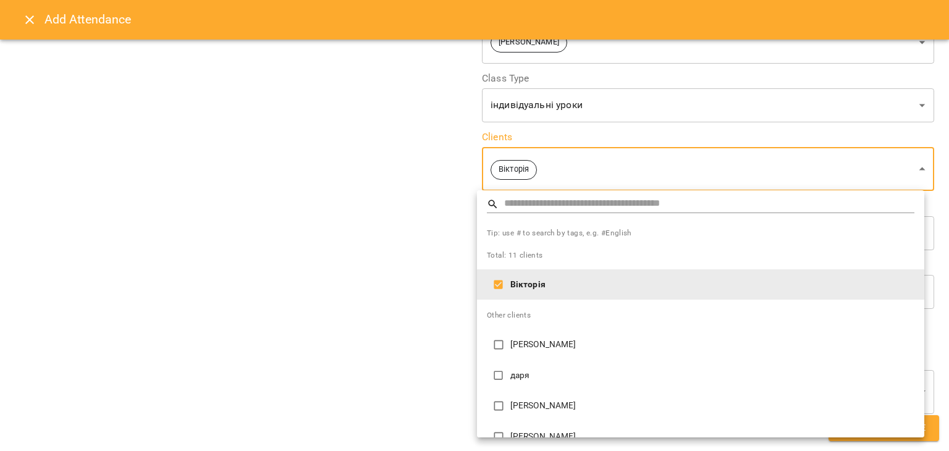
click at [350, 310] on div at bounding box center [474, 225] width 949 height 451
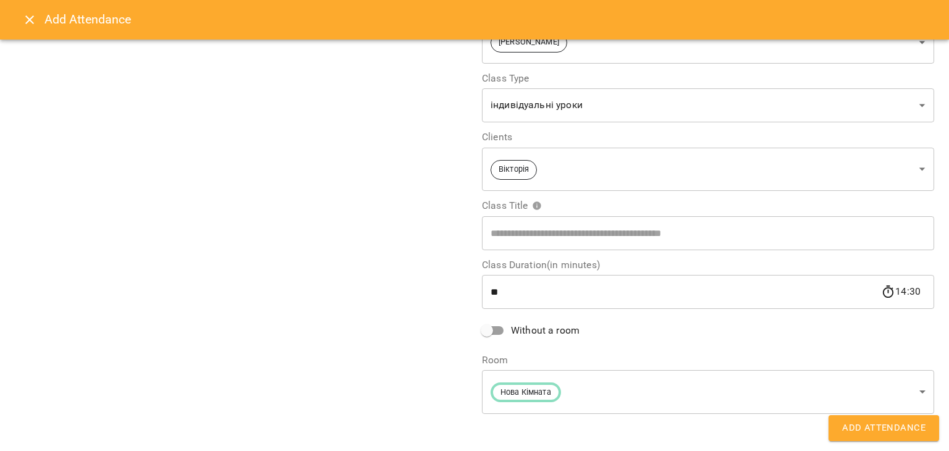
click at [511, 333] on span "Without a room" at bounding box center [545, 330] width 69 height 15
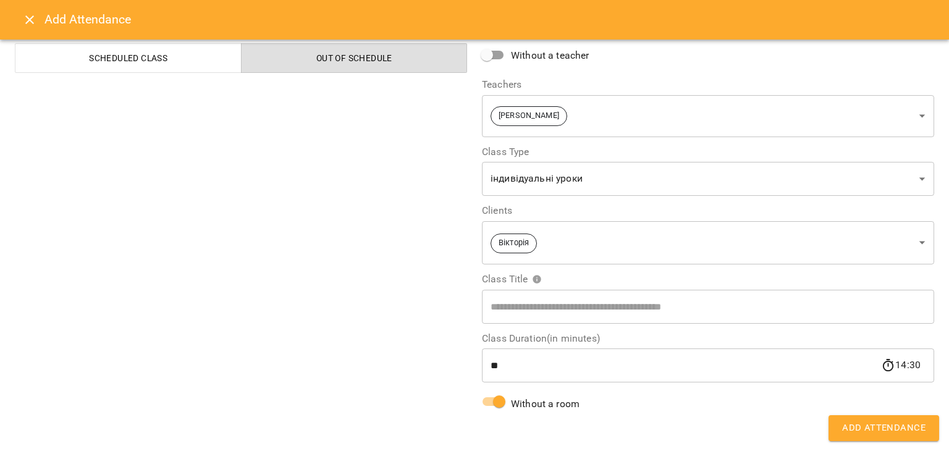
click at [860, 428] on span "Add Attendance" at bounding box center [883, 428] width 83 height 16
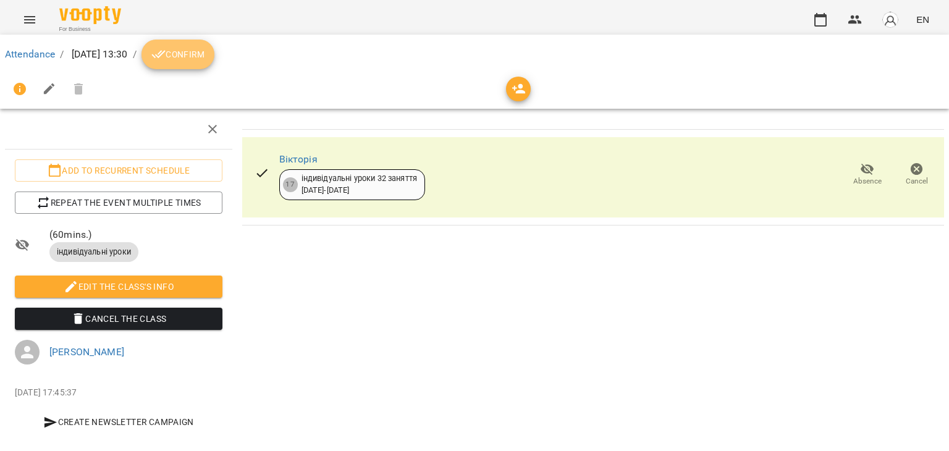
click at [205, 53] on span "Confirm" at bounding box center [177, 54] width 53 height 15
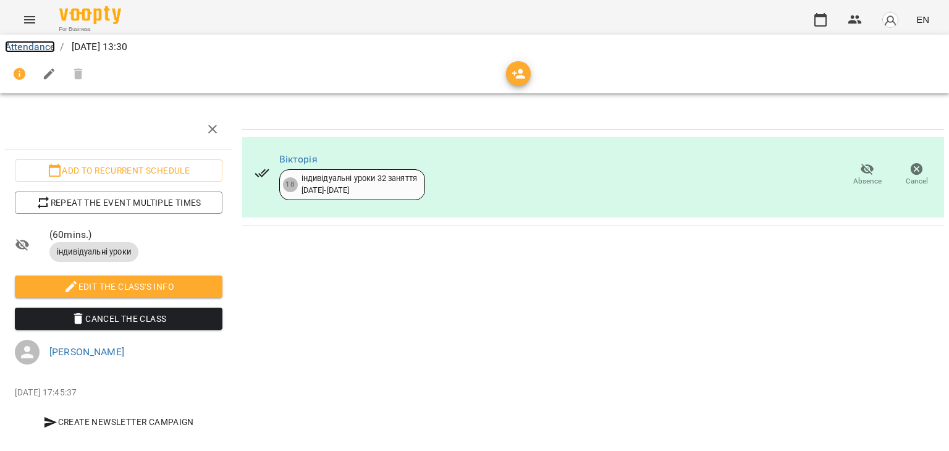
click at [39, 43] on link "Attendance" at bounding box center [30, 47] width 50 height 12
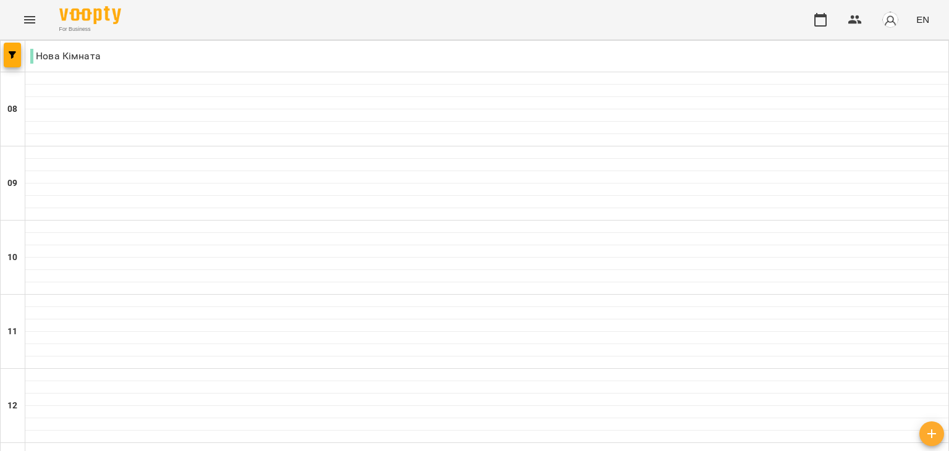
scroll to position [217, 0]
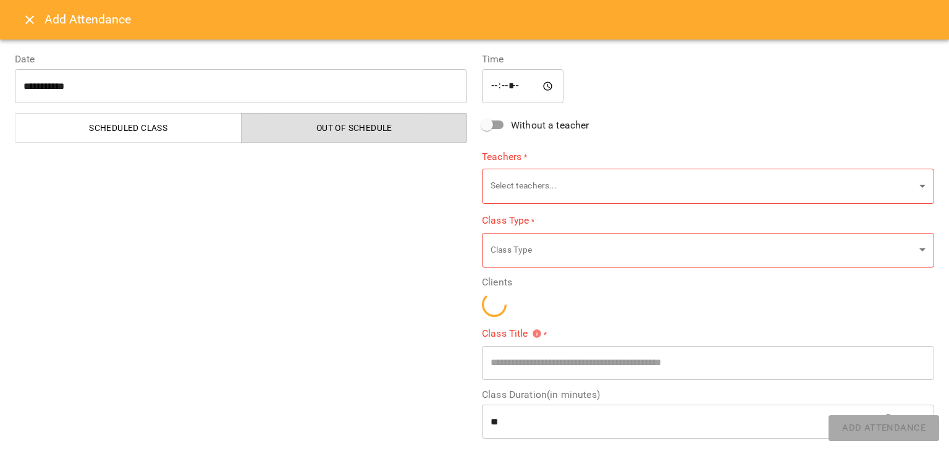
type input "**********"
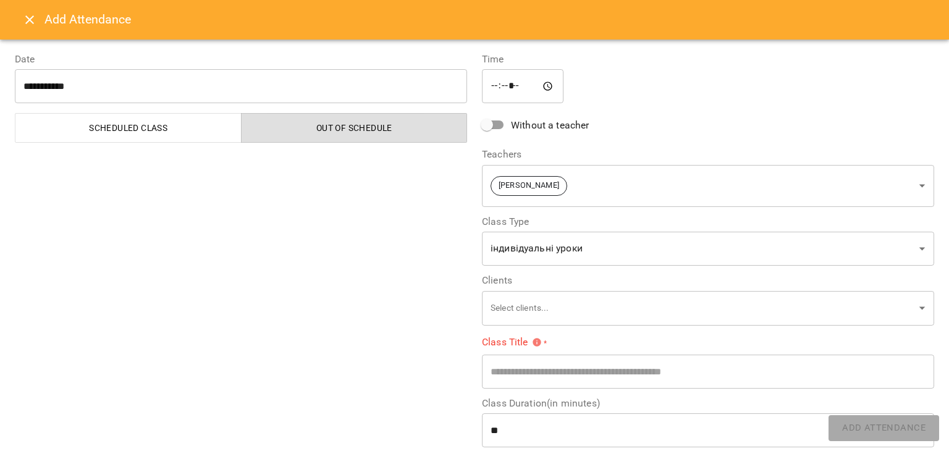
scroll to position [0, 0]
click at [527, 85] on input "*****" at bounding box center [523, 86] width 82 height 35
type input "*****"
click at [371, 255] on div "**********" at bounding box center [240, 303] width 467 height 533
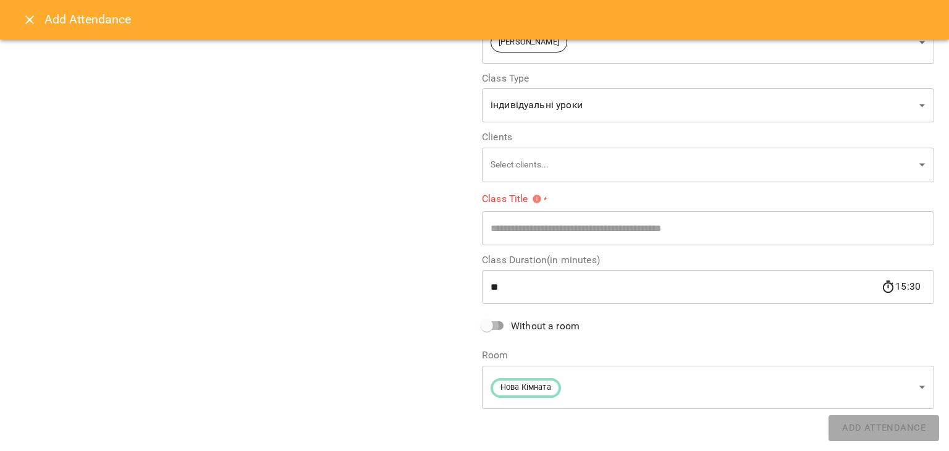
scroll to position [65, 0]
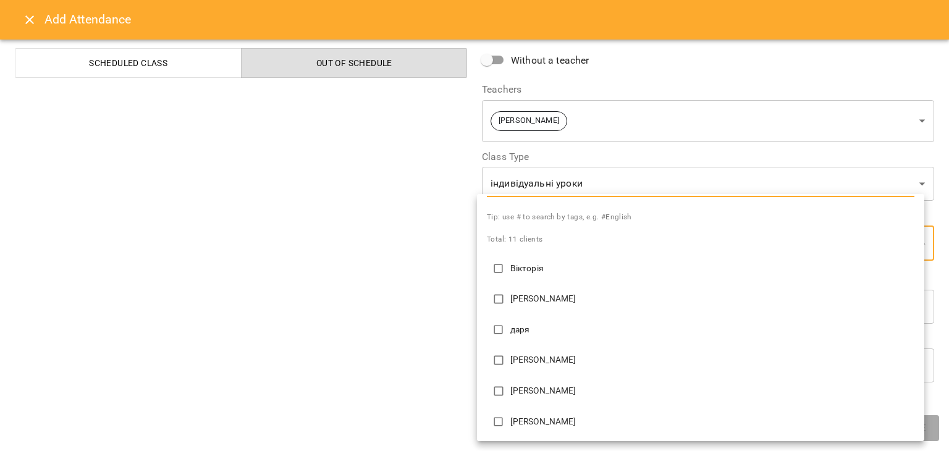
scroll to position [30, 0]
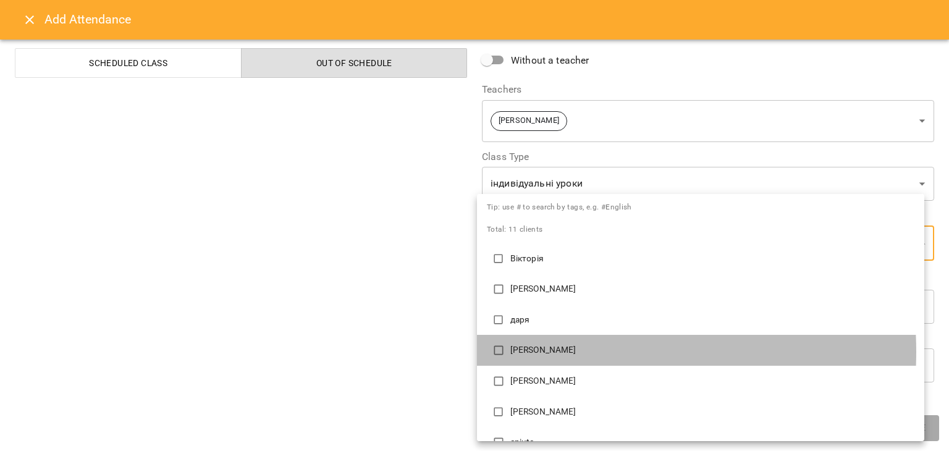
click at [536, 352] on p "[PERSON_NAME]" at bounding box center [712, 350] width 404 height 12
type input "**********"
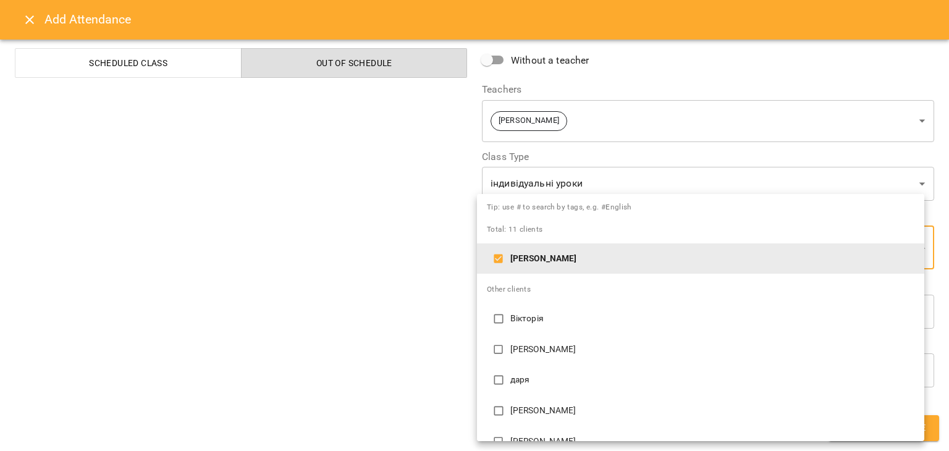
click at [368, 359] on div at bounding box center [474, 225] width 949 height 451
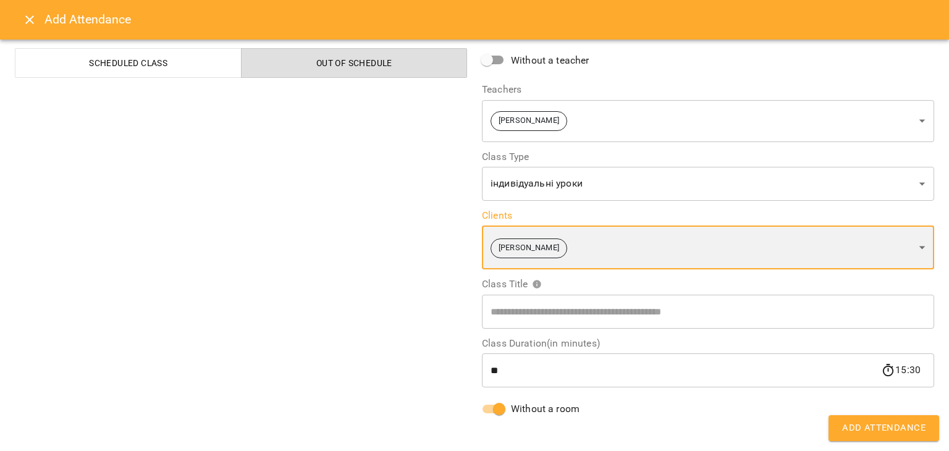
scroll to position [70, 0]
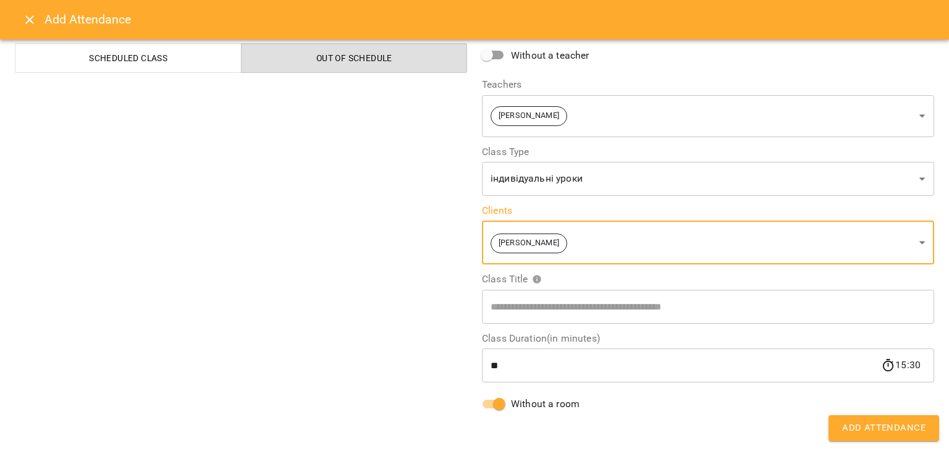
click at [859, 425] on span "Add Attendance" at bounding box center [883, 428] width 83 height 16
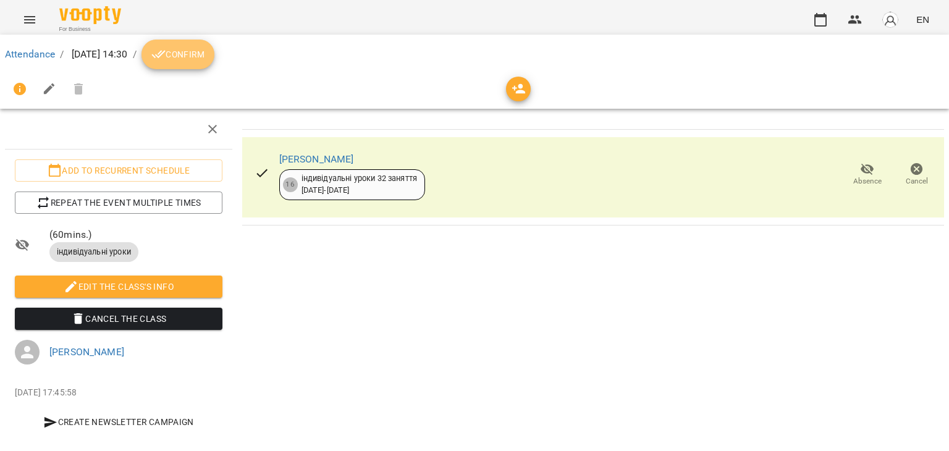
click at [205, 53] on span "Confirm" at bounding box center [177, 54] width 53 height 15
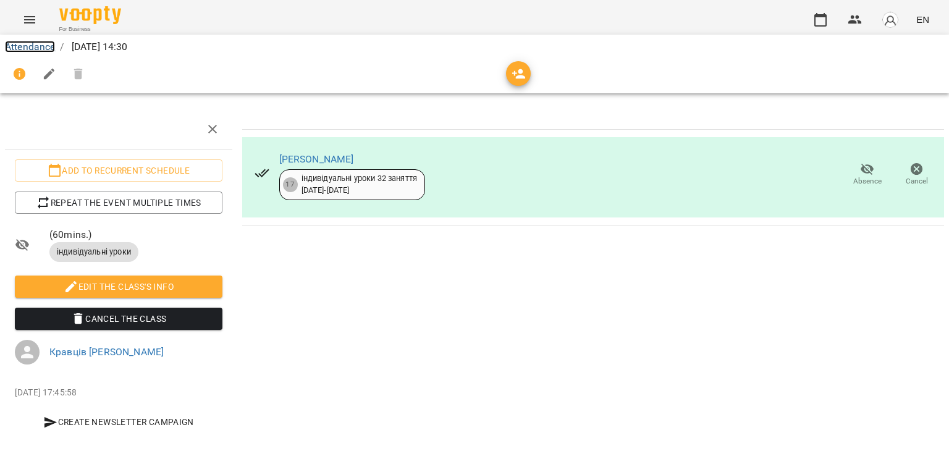
click at [37, 45] on link "Attendance" at bounding box center [30, 47] width 50 height 12
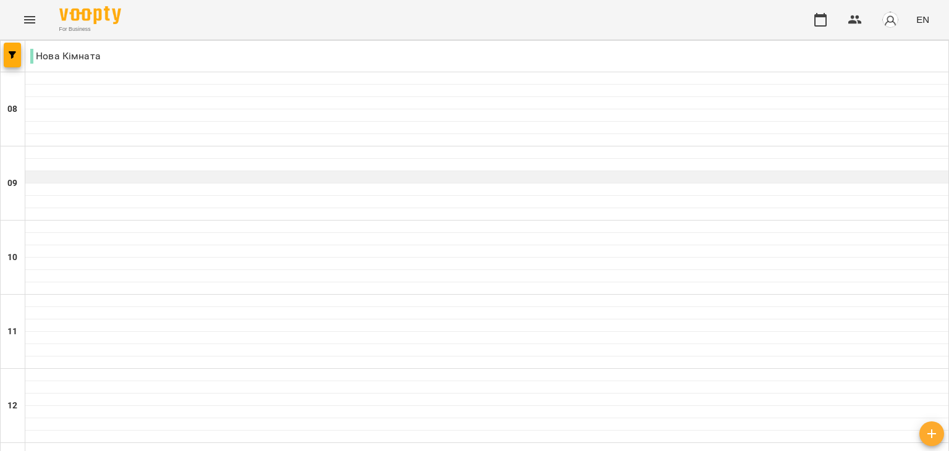
scroll to position [430, 0]
click at [35, 19] on icon "Menu" at bounding box center [29, 19] width 11 height 7
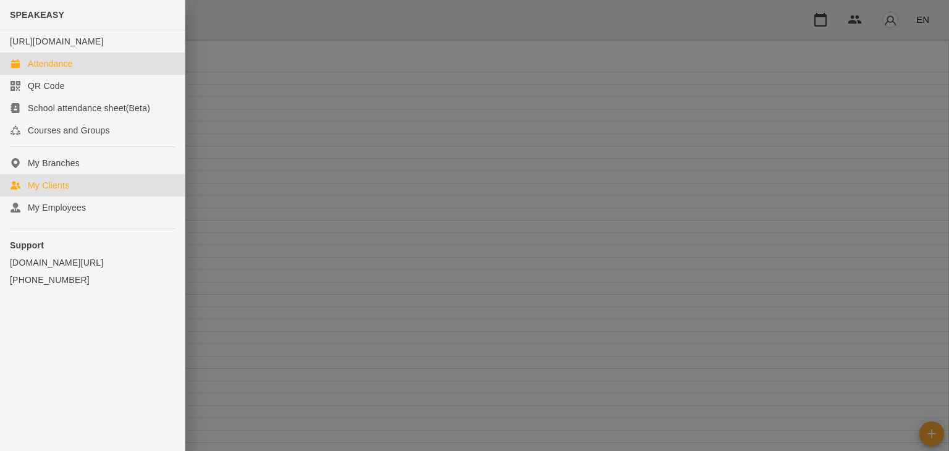
click at [68, 192] on div "My Clients" at bounding box center [48, 185] width 41 height 12
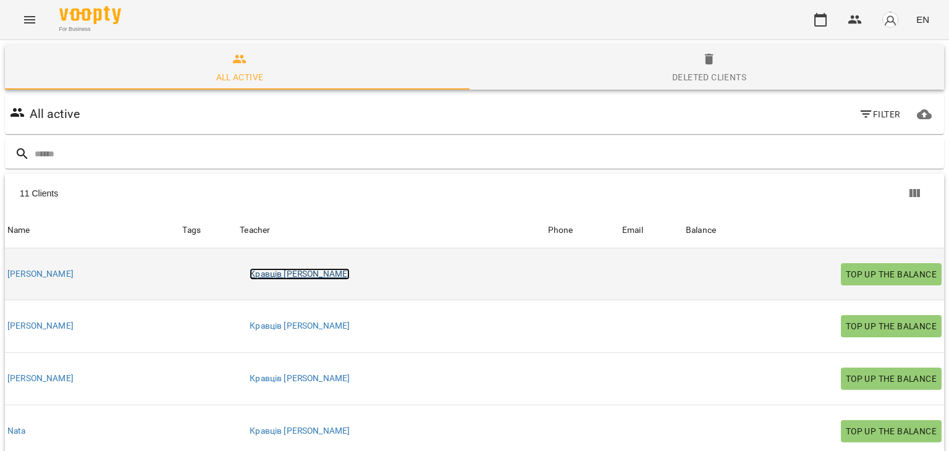
click at [254, 268] on link "Кравців [PERSON_NAME]" at bounding box center [300, 274] width 100 height 12
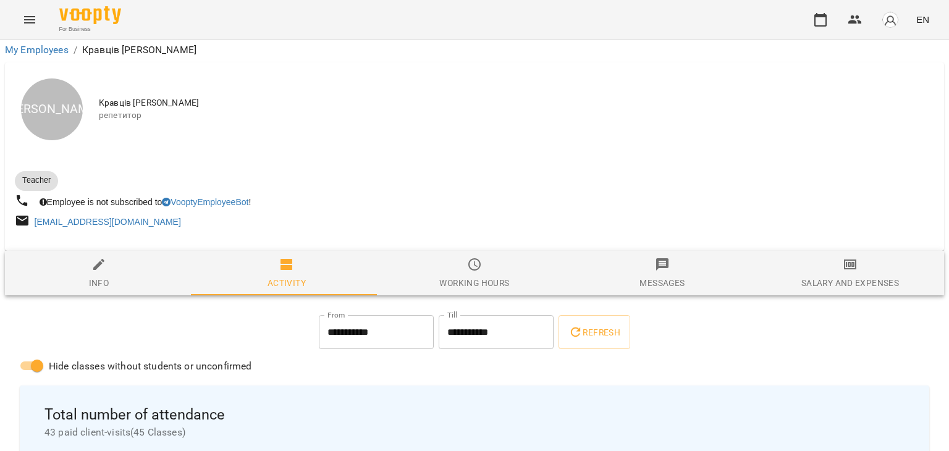
scroll to position [2978, 0]
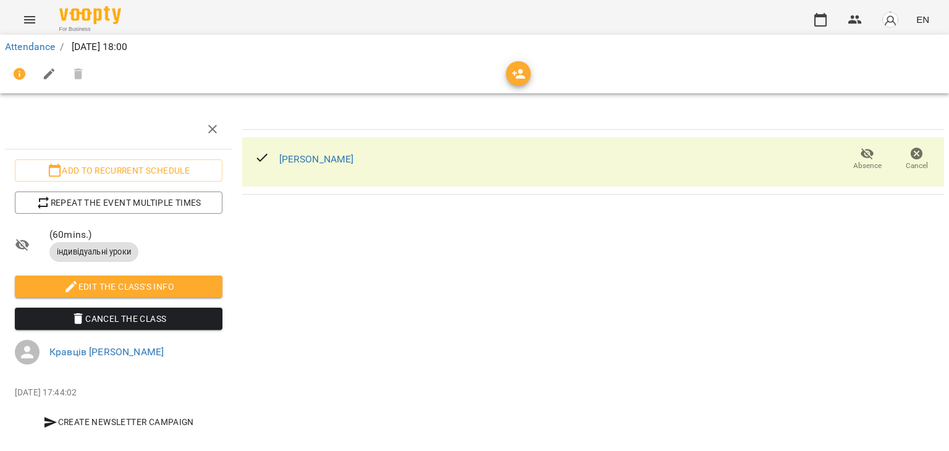
click at [255, 159] on icon at bounding box center [262, 157] width 15 height 15
click at [299, 161] on link "[PERSON_NAME]" at bounding box center [316, 159] width 75 height 12
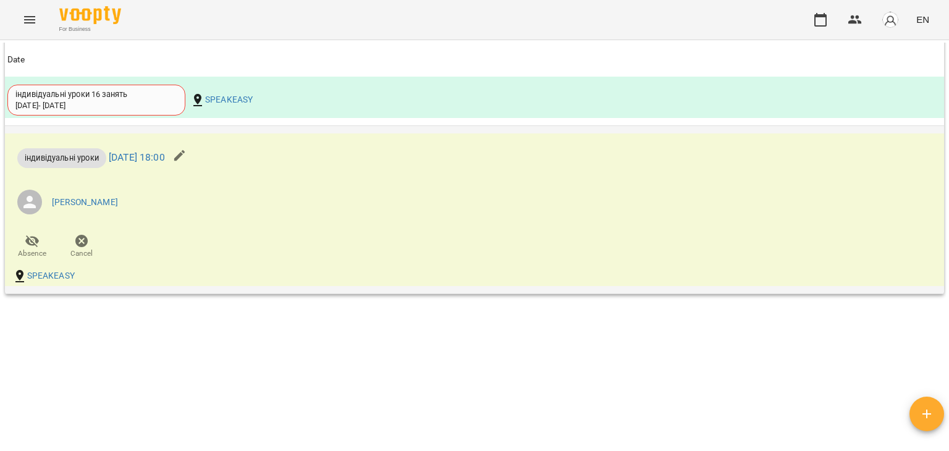
scroll to position [729, 0]
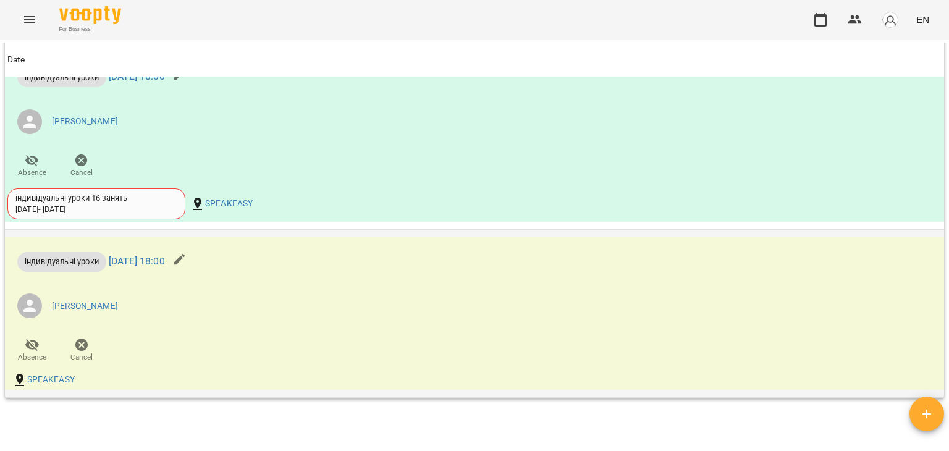
click at [581, 320] on li "[PERSON_NAME]" at bounding box center [317, 306] width 621 height 35
click at [187, 252] on icon "button" at bounding box center [179, 259] width 15 height 15
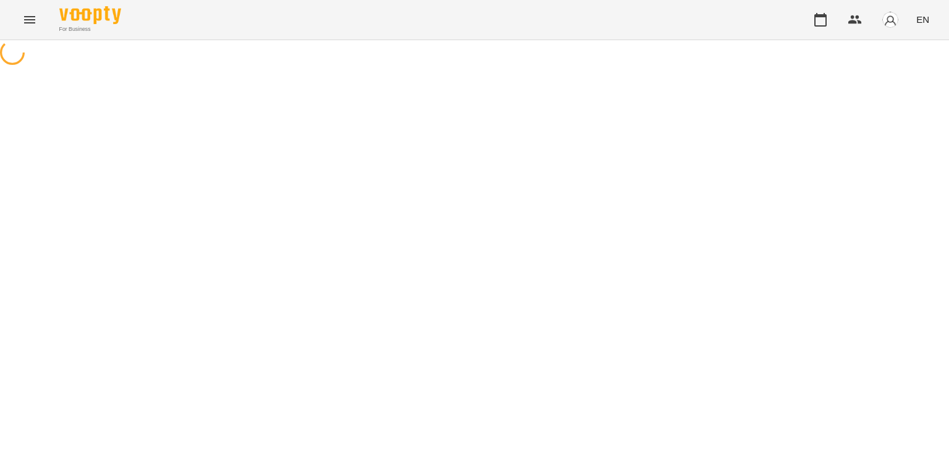
select select "**********"
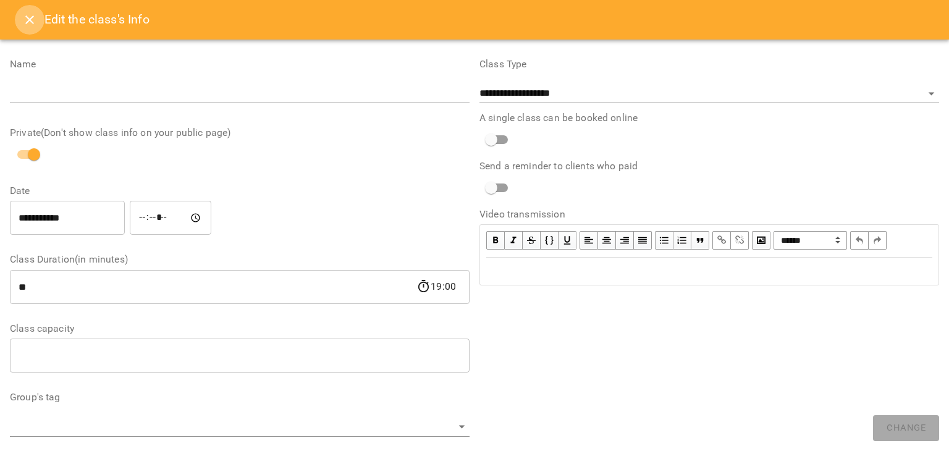
click at [19, 19] on button "Close" at bounding box center [30, 20] width 30 height 30
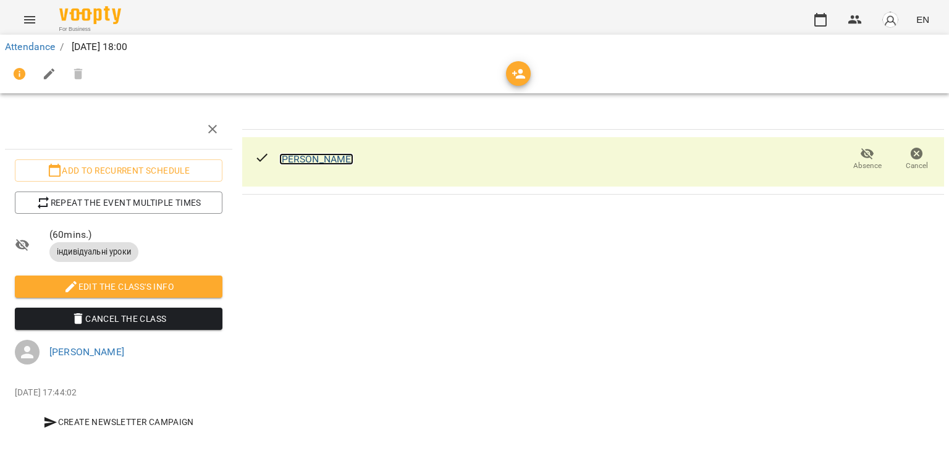
click at [306, 159] on link "[PERSON_NAME]" at bounding box center [316, 159] width 75 height 12
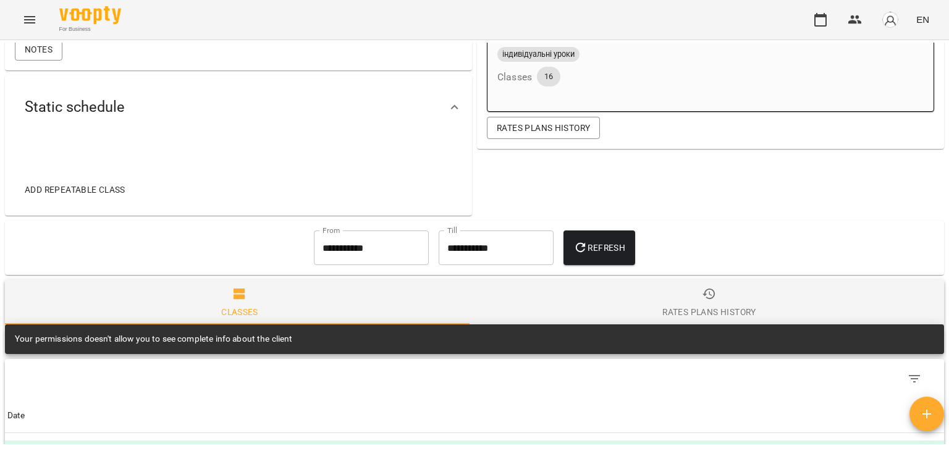
scroll to position [833, 0]
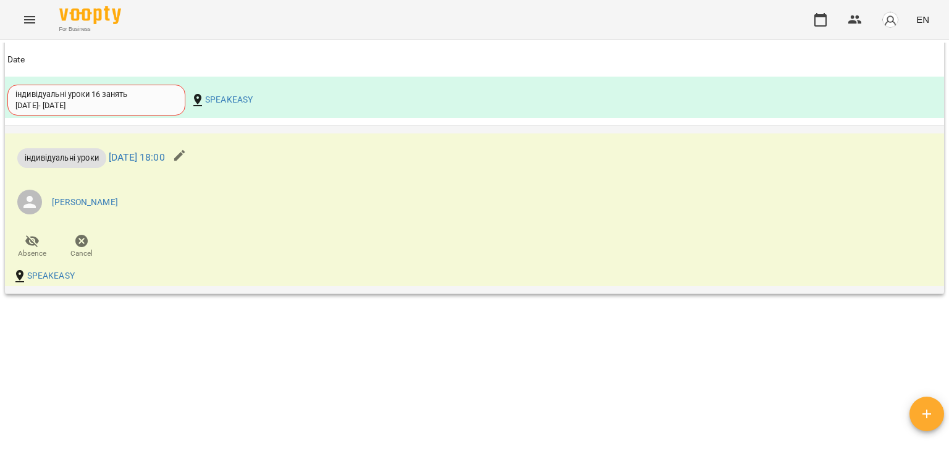
click at [77, 164] on div "індивідуальні уроки" at bounding box center [61, 158] width 89 height 20
click at [75, 239] on icon "button" at bounding box center [81, 241] width 12 height 12
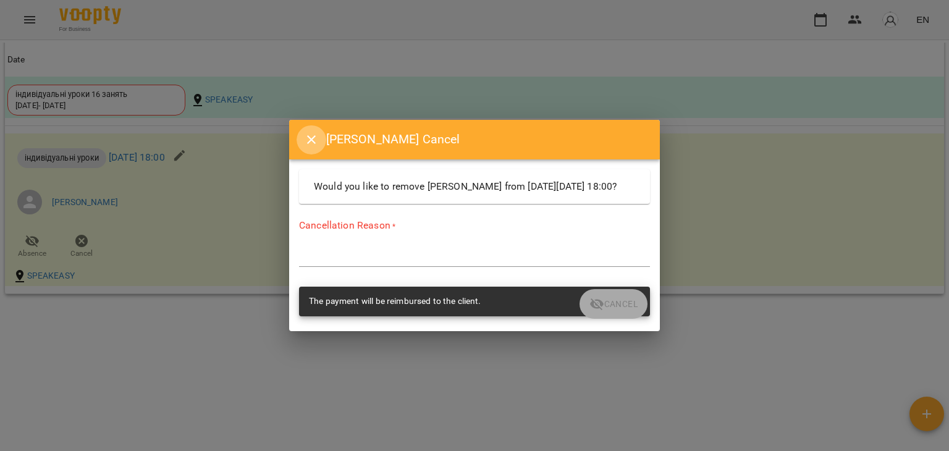
click at [303, 145] on button "Close" at bounding box center [312, 140] width 30 height 30
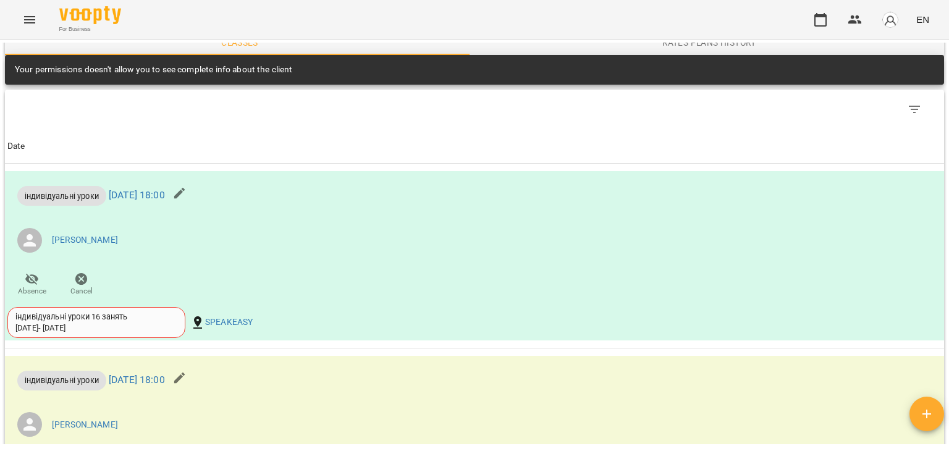
scroll to position [833, 0]
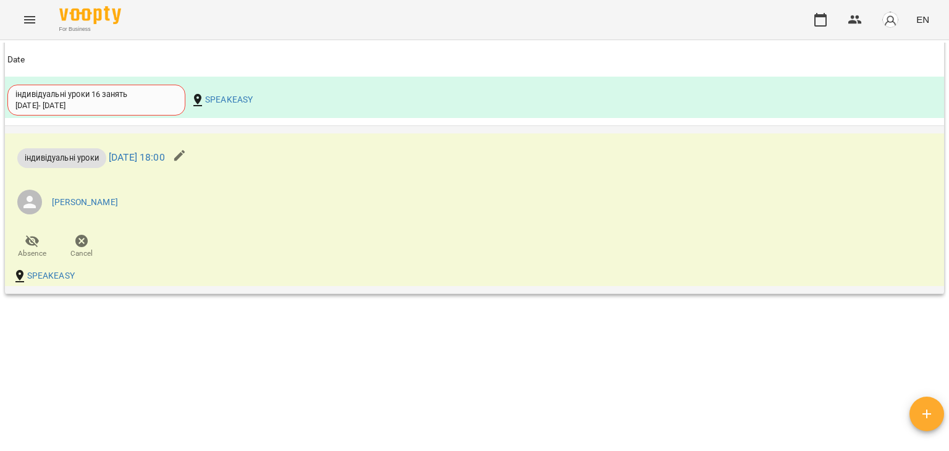
click at [363, 203] on li "[PERSON_NAME]" at bounding box center [317, 202] width 621 height 35
